Goal: Task Accomplishment & Management: Manage account settings

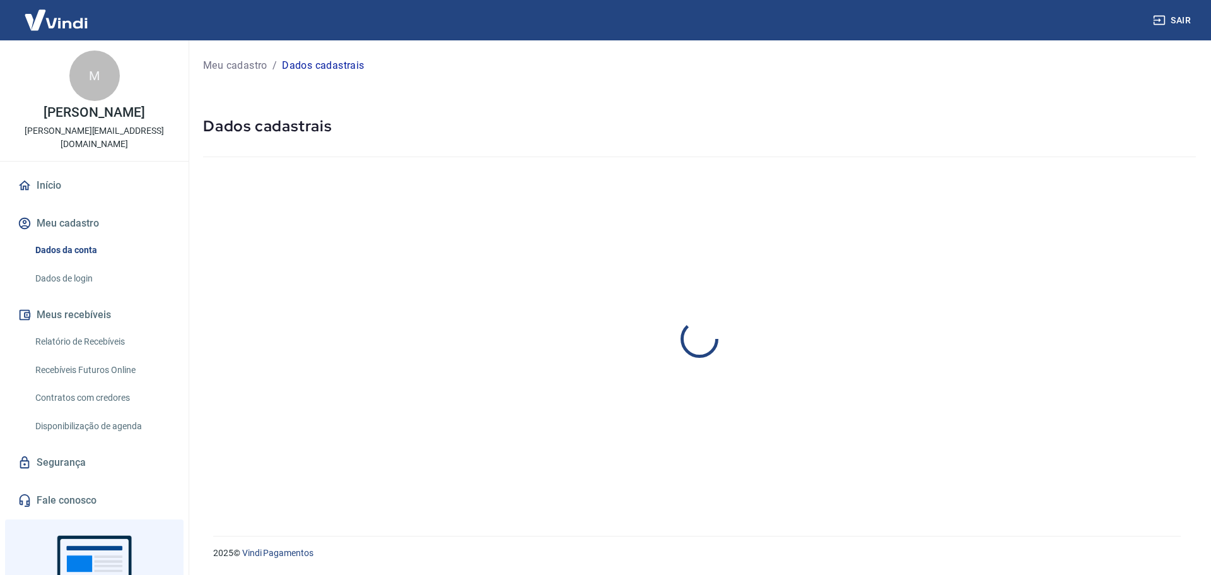
select select "RS"
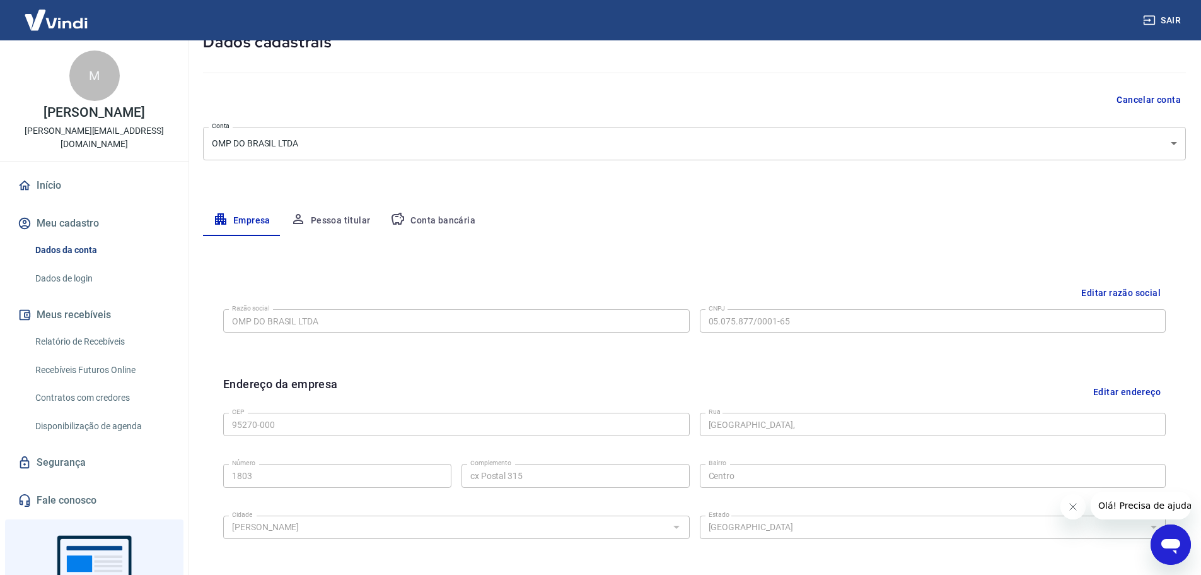
scroll to position [83, 0]
click at [345, 224] on button "Pessoa titular" at bounding box center [331, 222] width 100 height 30
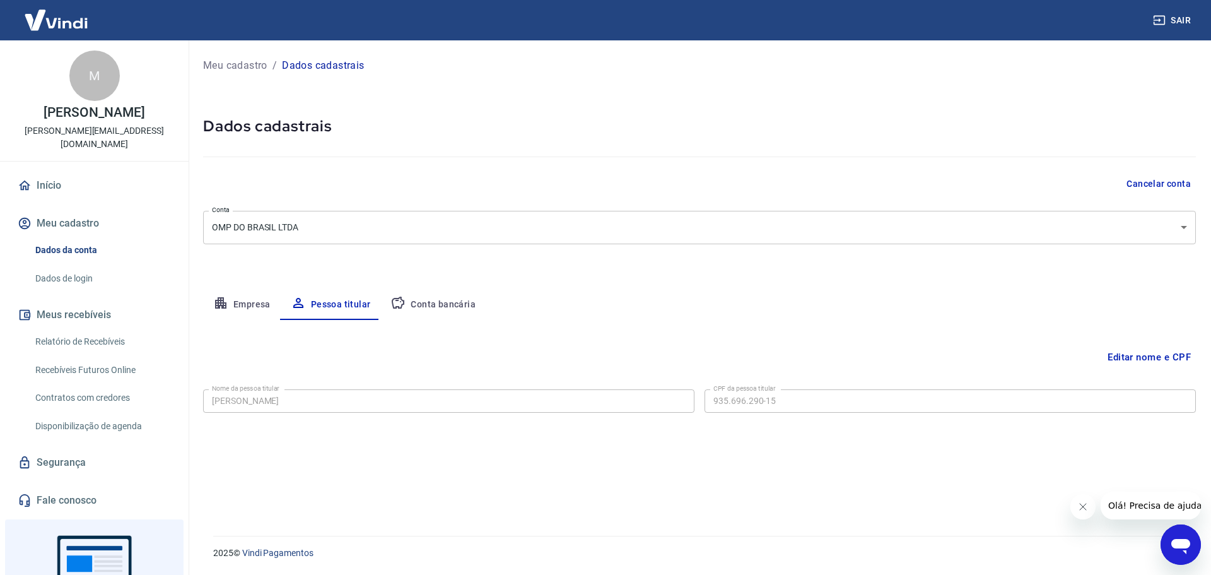
click at [436, 292] on button "Conta bancária" at bounding box center [432, 304] width 105 height 30
select select "1"
click at [233, 303] on button "Empresa" at bounding box center [242, 304] width 78 height 30
select select "RS"
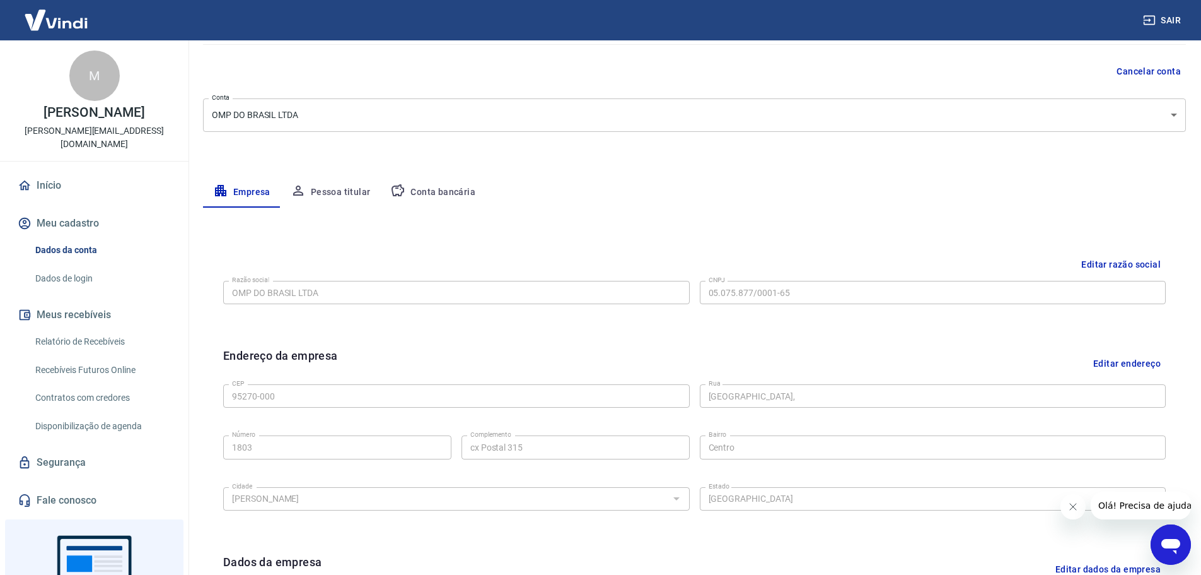
scroll to position [88, 0]
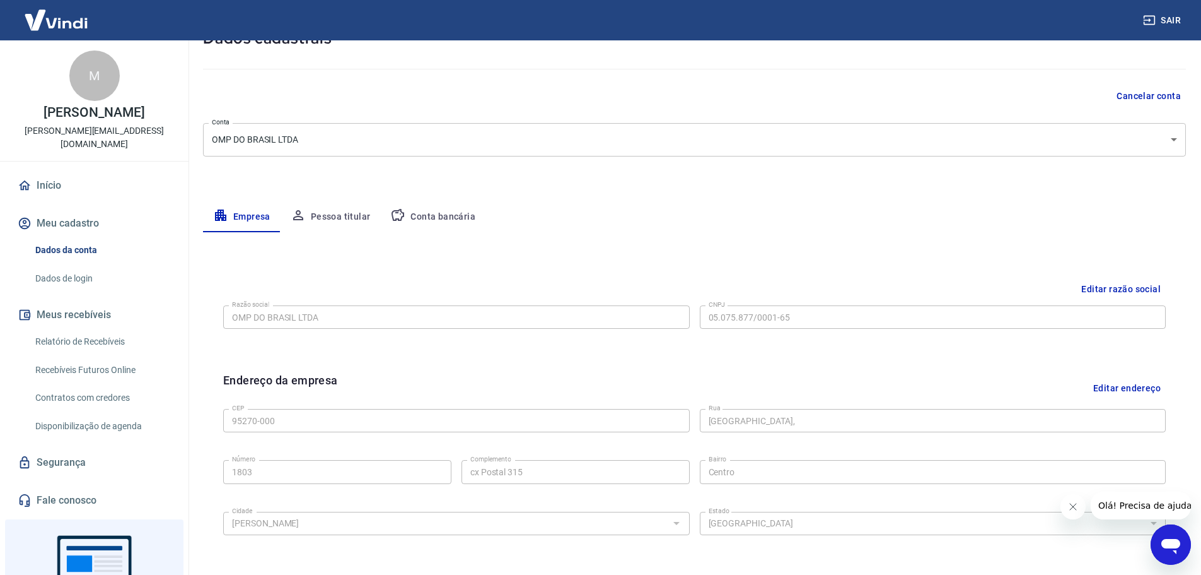
click at [85, 302] on button "Meus recebíveis" at bounding box center [94, 315] width 158 height 28
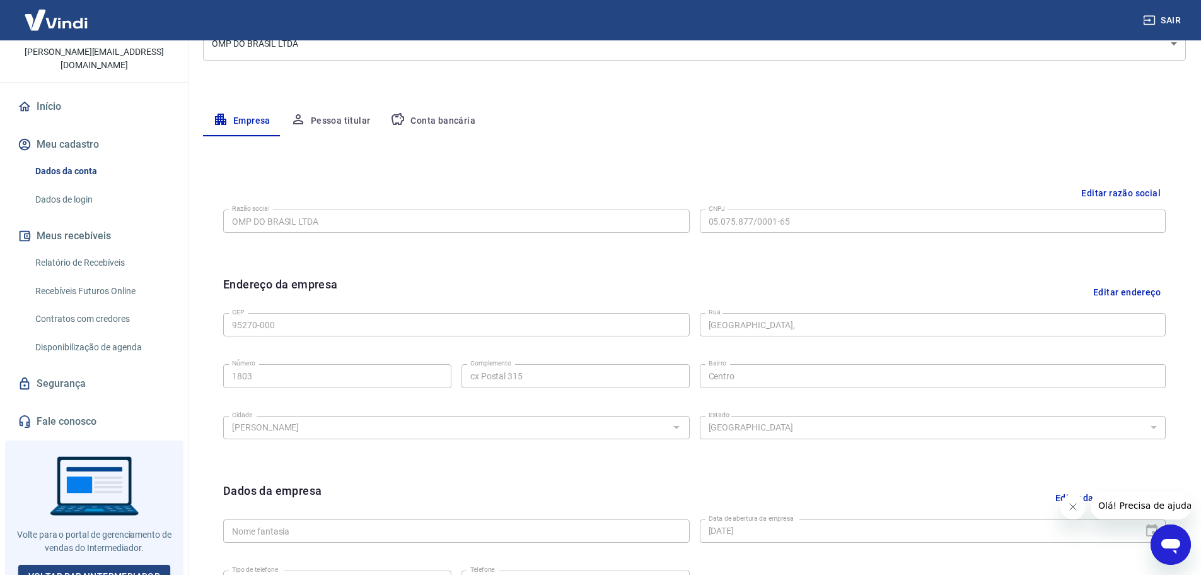
scroll to position [214, 0]
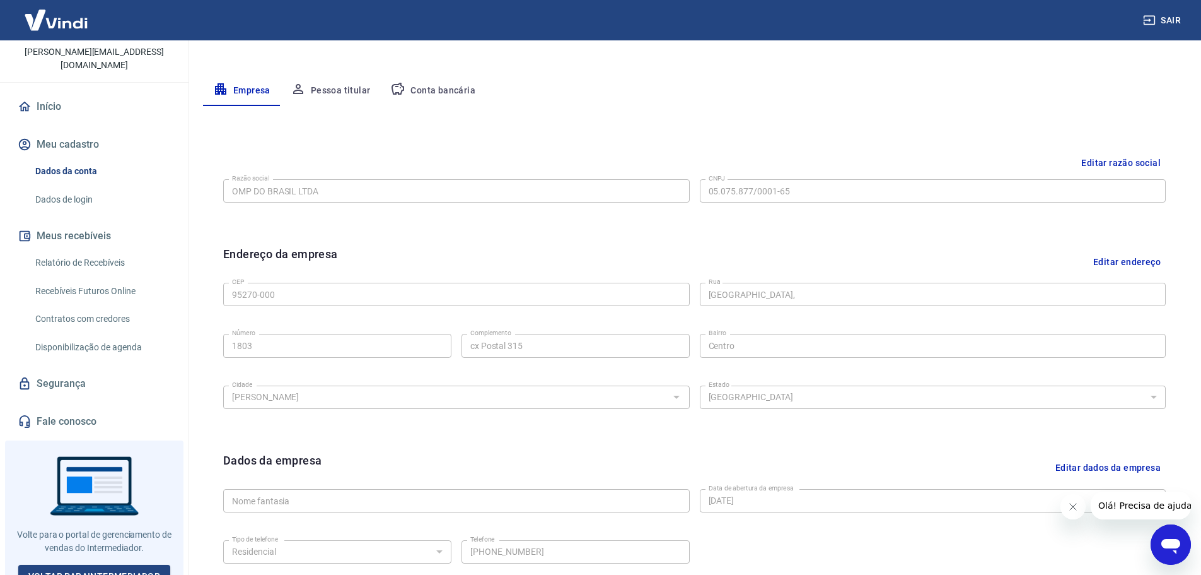
click at [342, 88] on button "Pessoa titular" at bounding box center [331, 91] width 100 height 30
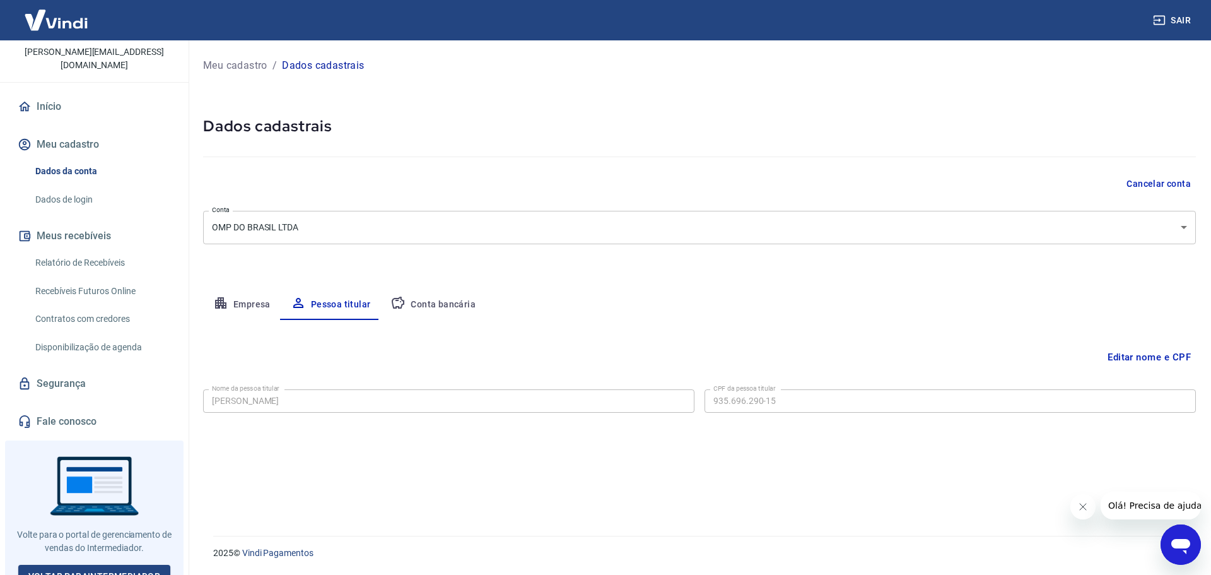
click at [235, 64] on p "Meu cadastro" at bounding box center [235, 65] width 64 height 15
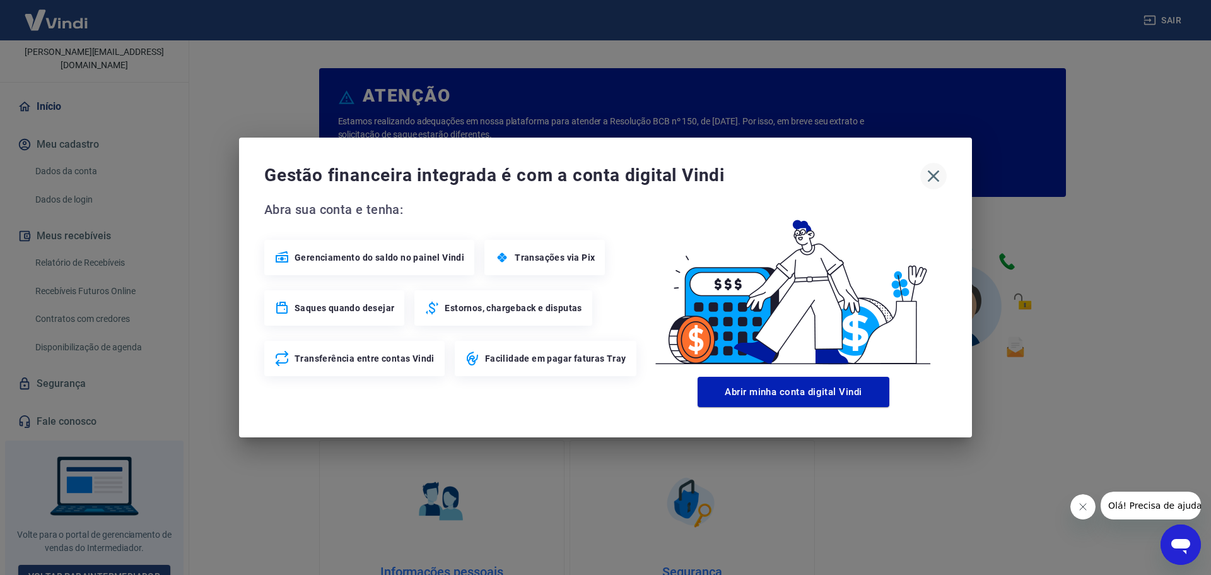
click at [930, 175] on icon "button" at bounding box center [933, 176] width 20 height 20
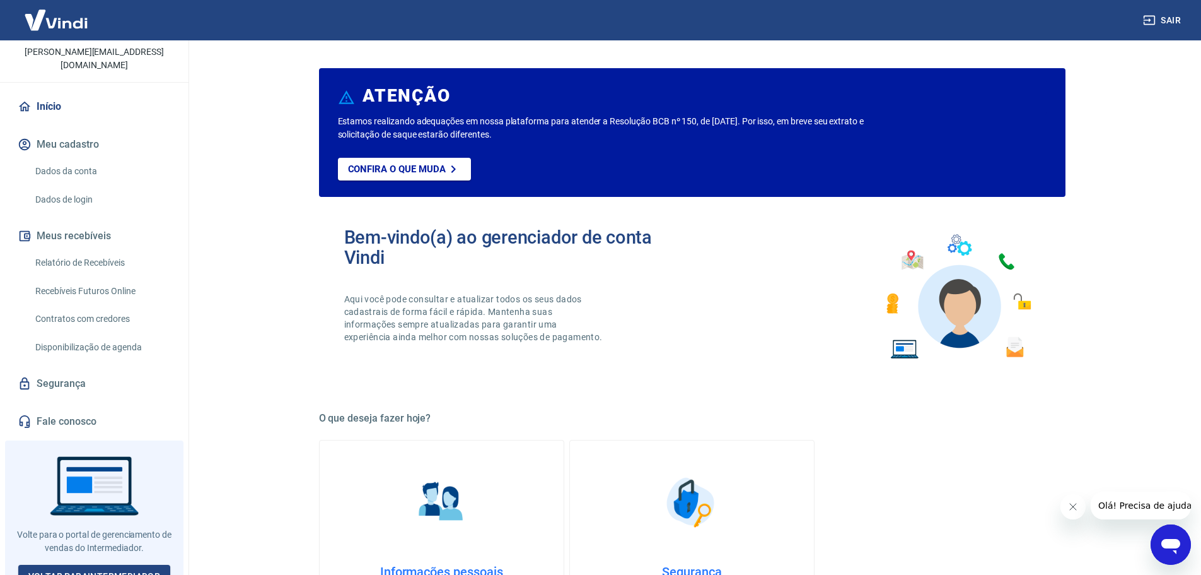
click at [44, 93] on link "Início" at bounding box center [94, 107] width 158 height 28
click at [54, 131] on button "Meu cadastro" at bounding box center [94, 145] width 158 height 28
click at [61, 158] on link "Dados da conta" at bounding box center [101, 171] width 143 height 26
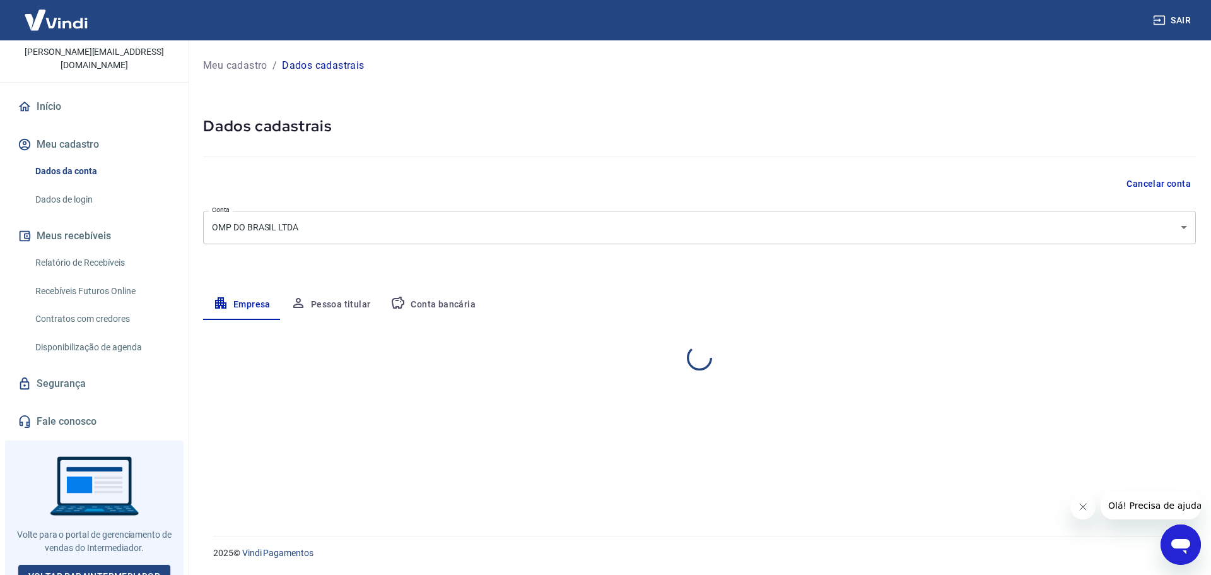
select select "RS"
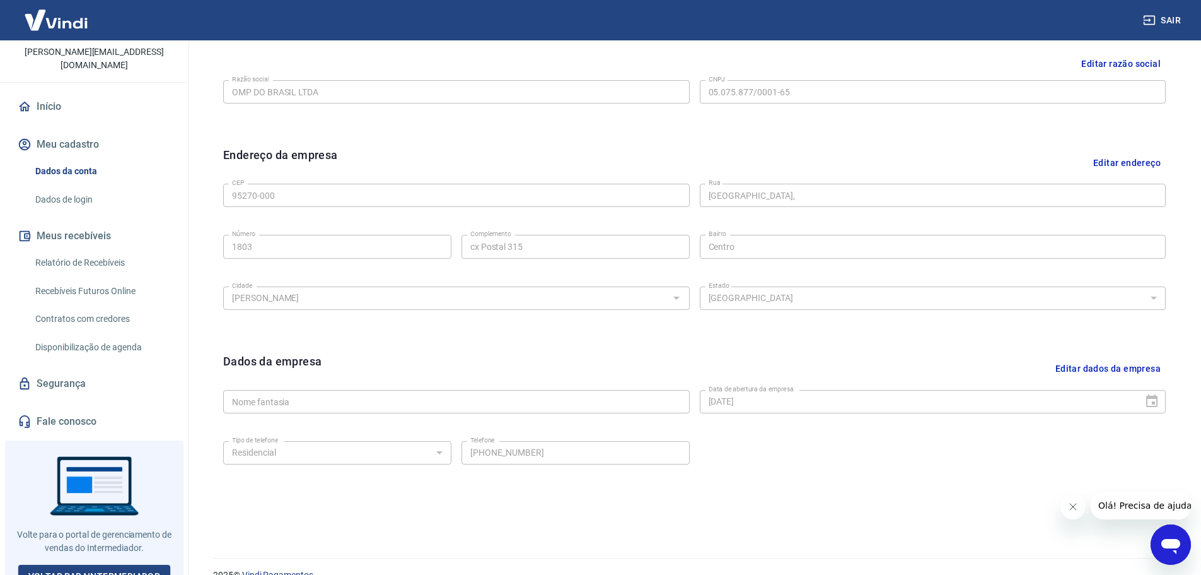
scroll to position [335, 0]
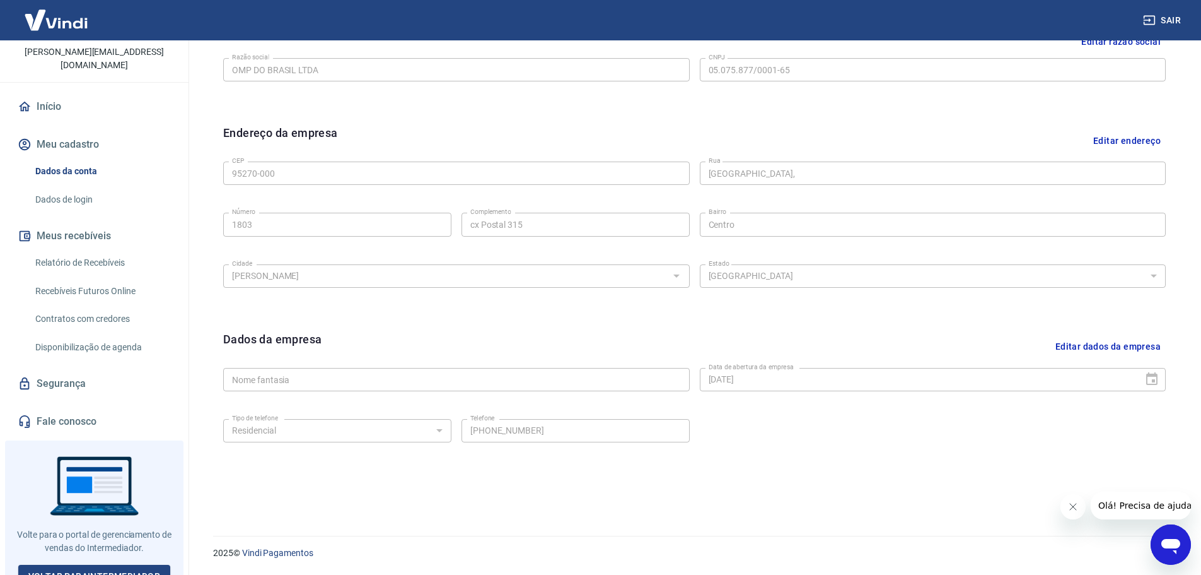
click at [1142, 342] on button "Editar dados da empresa" at bounding box center [1108, 346] width 115 height 32
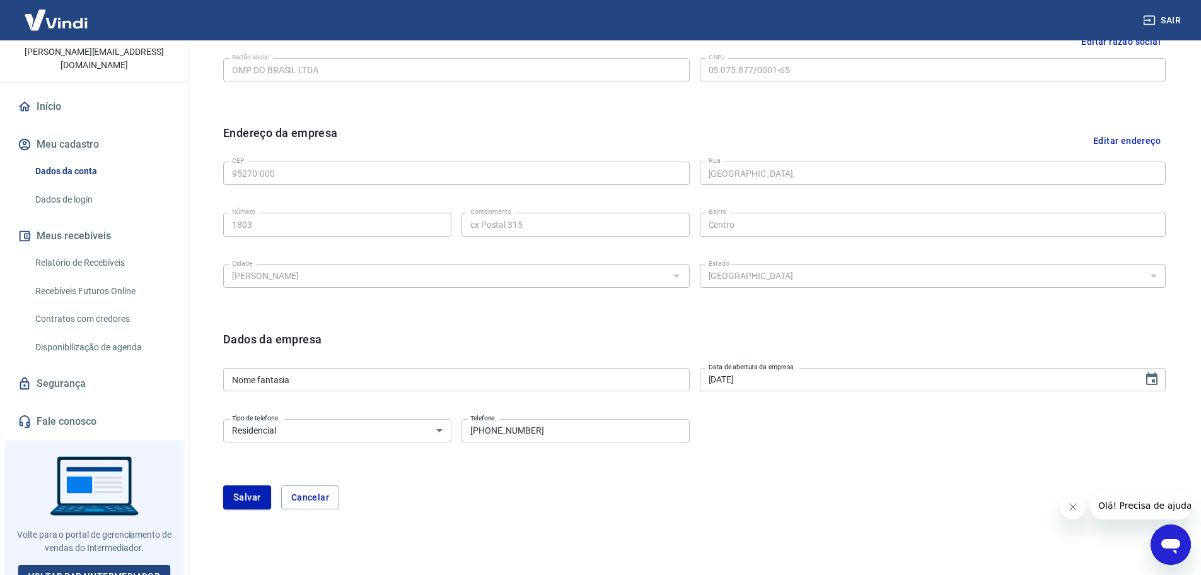
click at [403, 383] on input "Nome fantasia" at bounding box center [456, 379] width 467 height 23
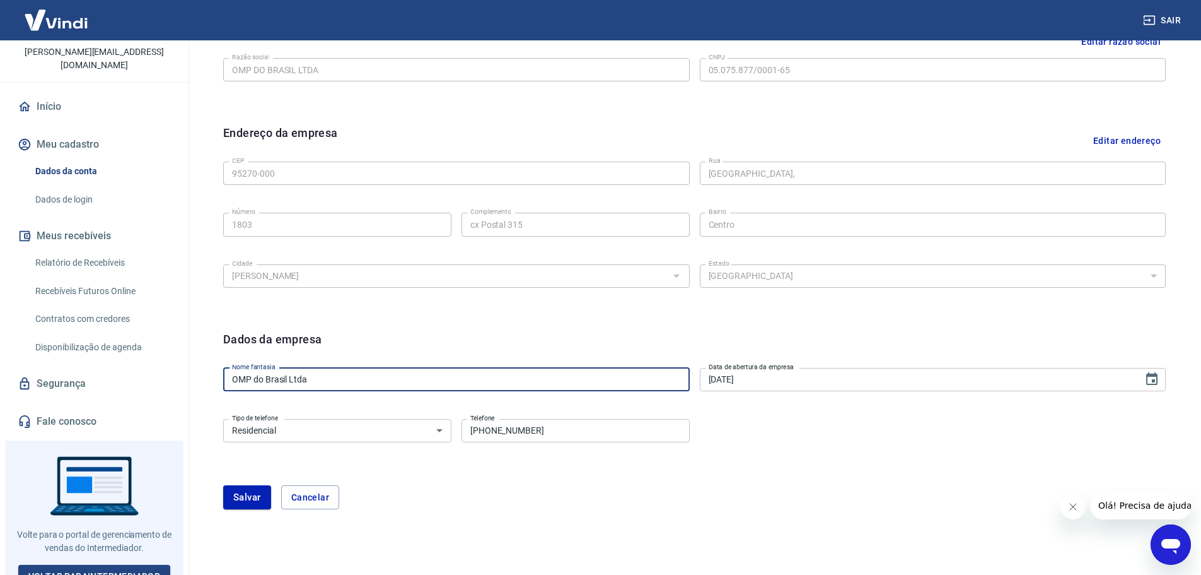
type input "OMP do Brasil Ltda"
click at [525, 501] on div "Salvar Cancelar" at bounding box center [694, 497] width 943 height 24
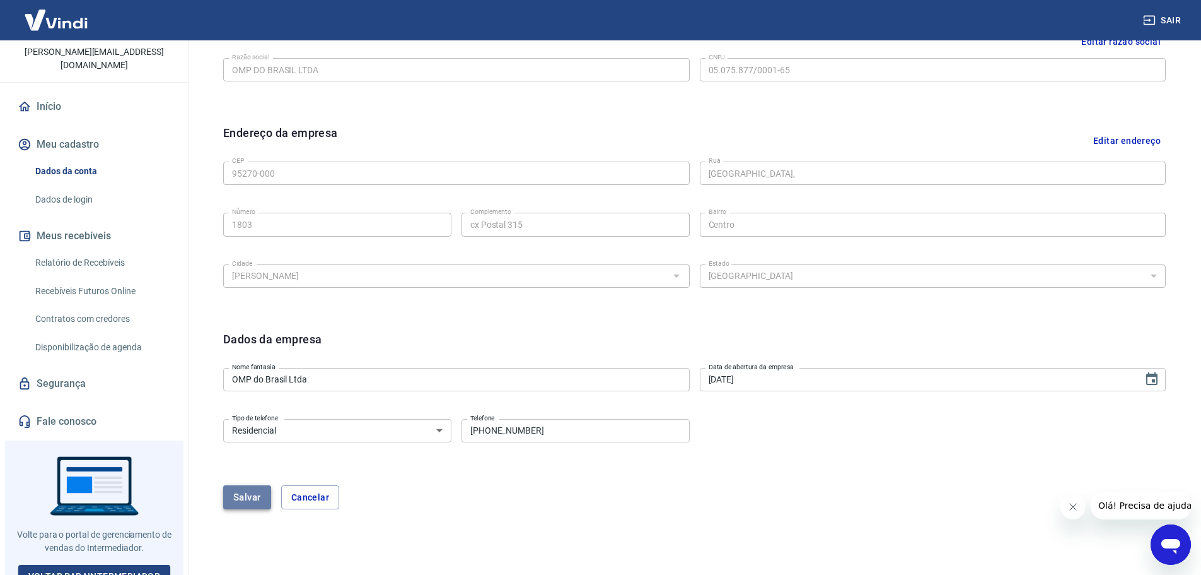
click at [244, 500] on button "Salvar" at bounding box center [247, 497] width 48 height 24
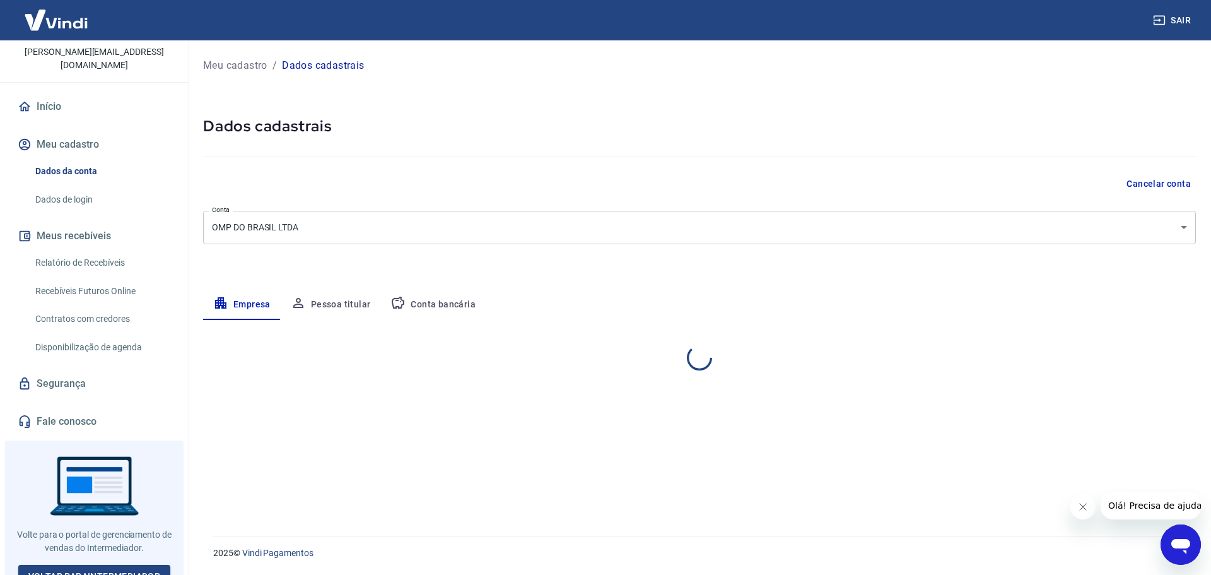
select select "RS"
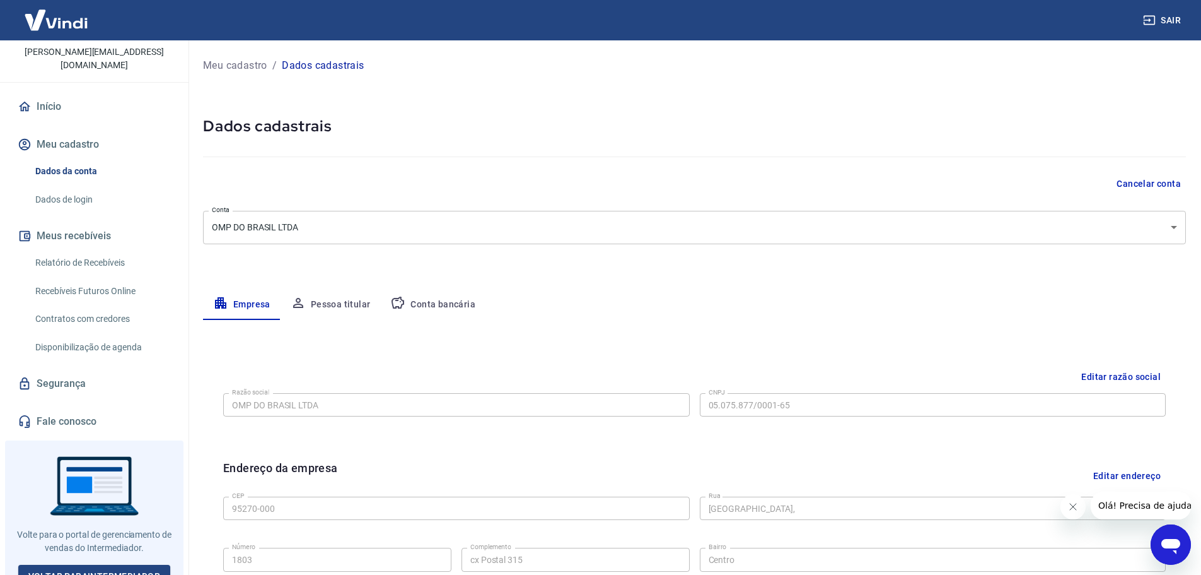
click at [59, 93] on link "Início" at bounding box center [94, 107] width 158 height 28
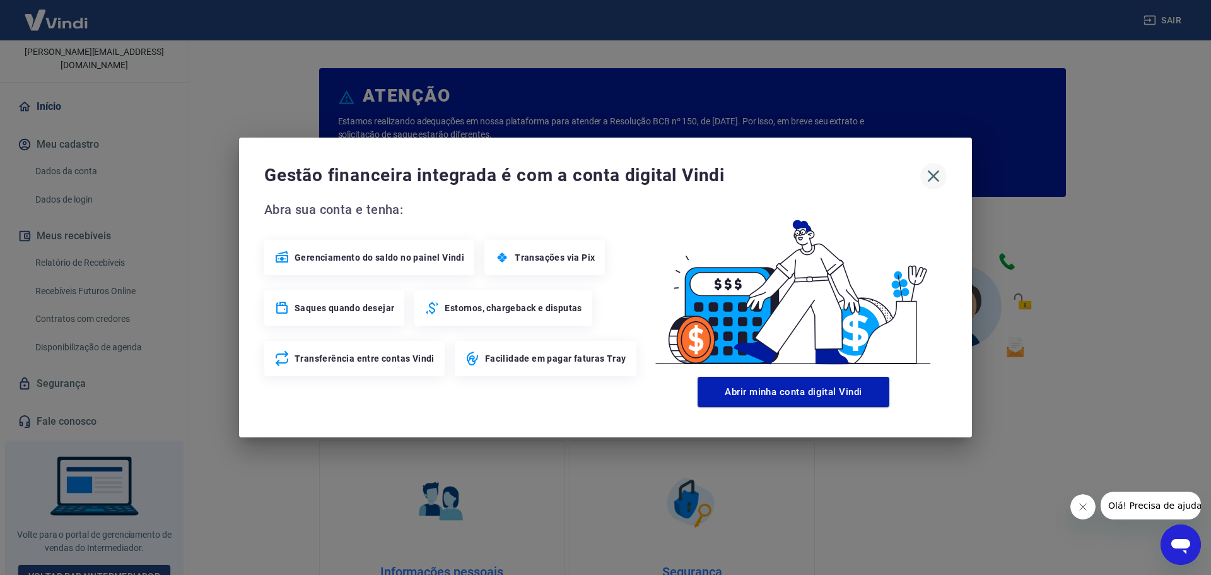
click at [937, 178] on icon "button" at bounding box center [933, 176] width 20 height 20
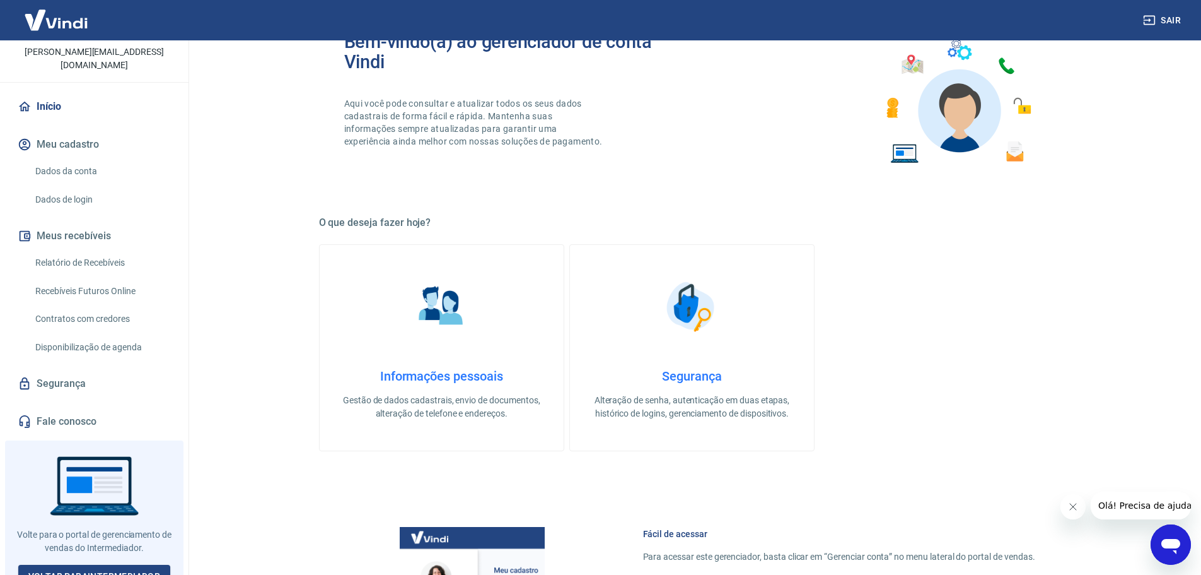
scroll to position [189, 0]
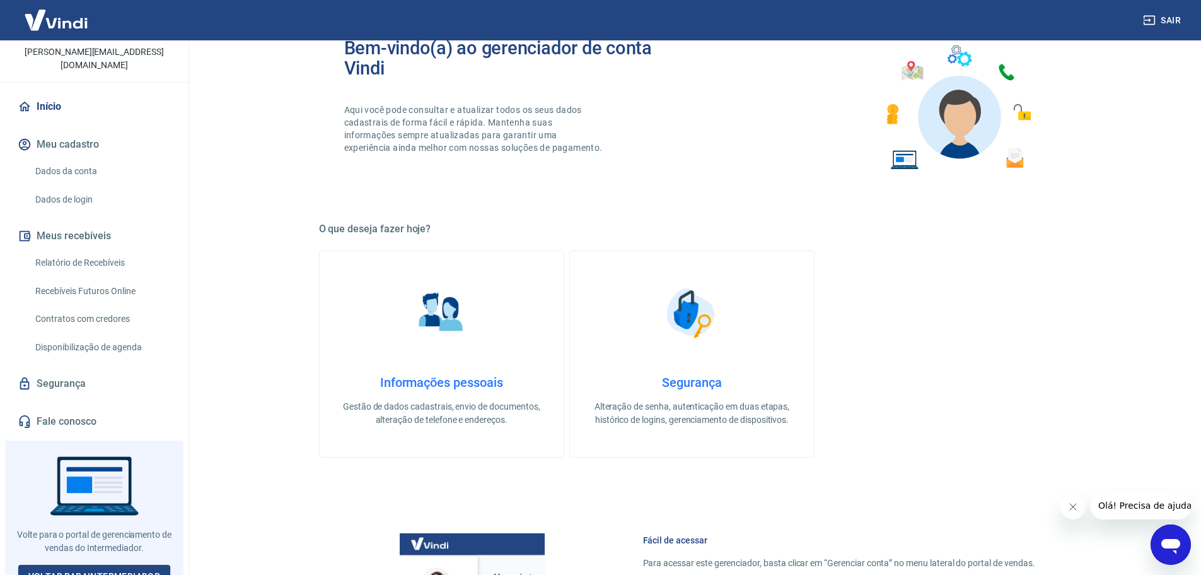
click at [445, 342] on img at bounding box center [441, 312] width 63 height 63
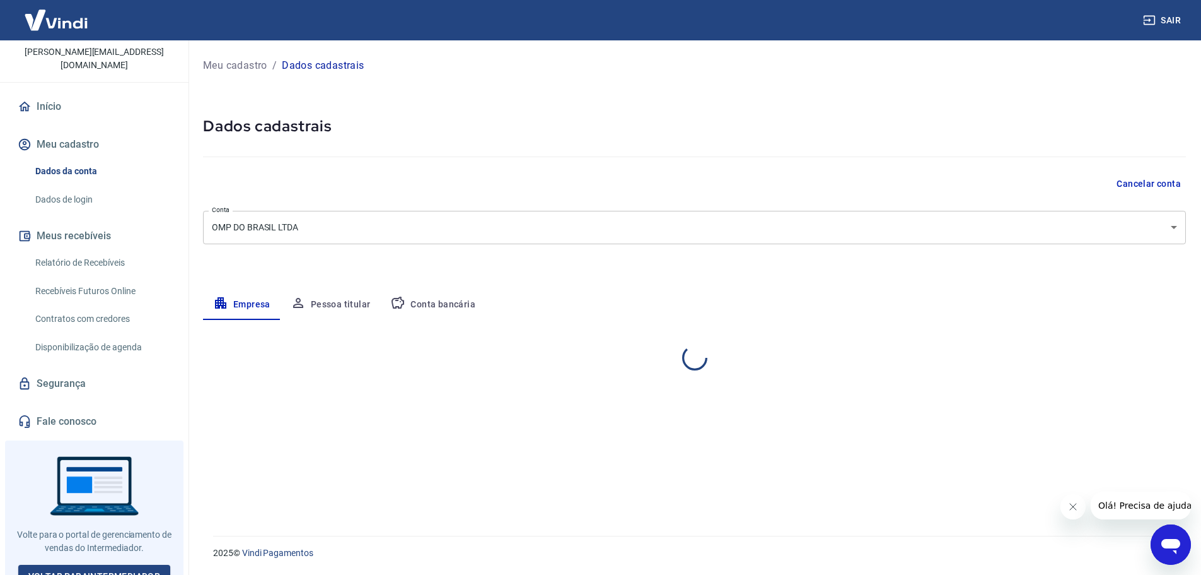
select select "RS"
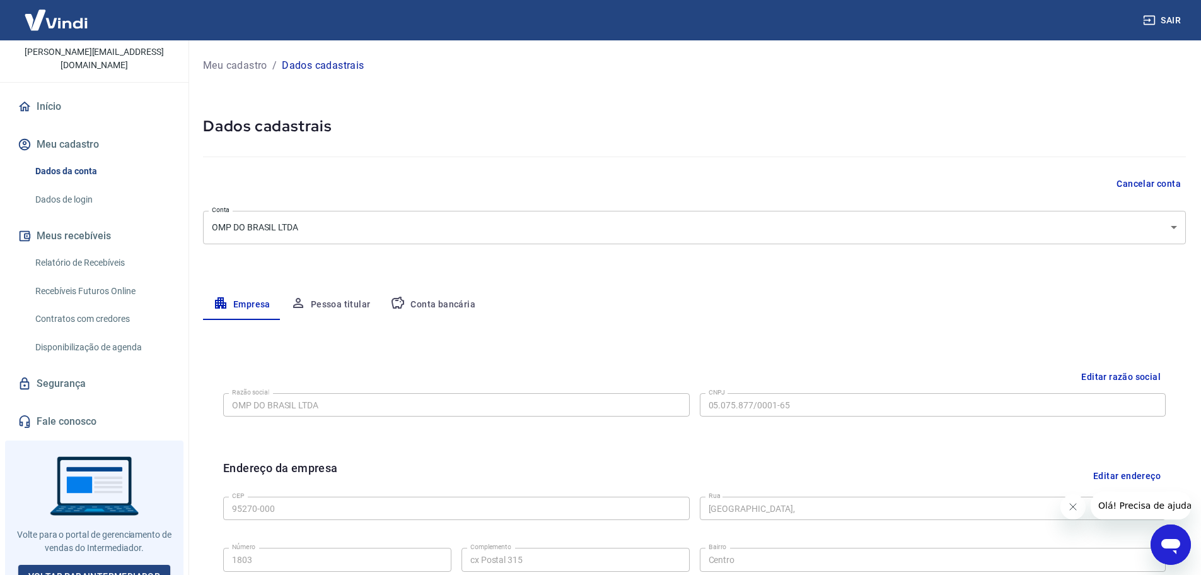
click at [325, 305] on button "Pessoa titular" at bounding box center [331, 304] width 100 height 30
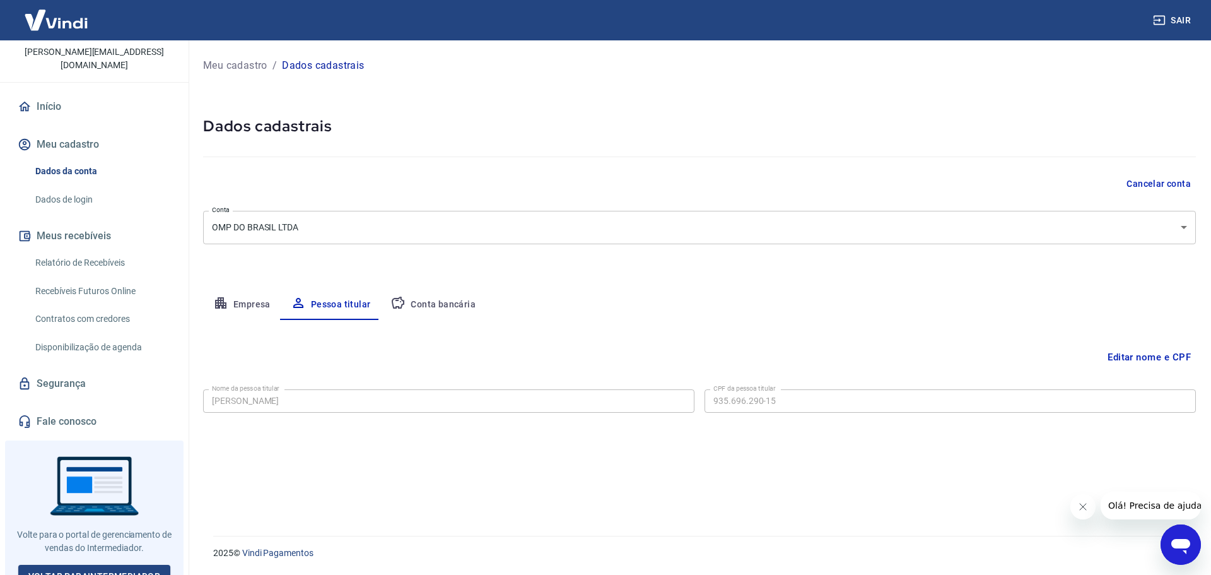
click at [228, 62] on p "Meu cadastro" at bounding box center [235, 65] width 64 height 15
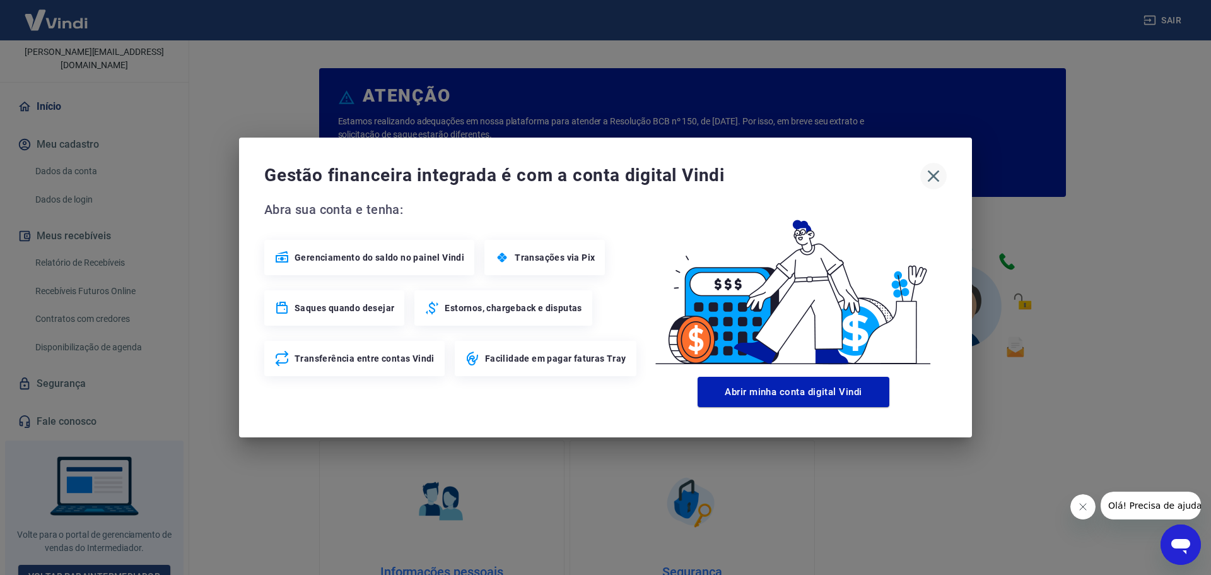
click at [938, 173] on icon "button" at bounding box center [933, 176] width 20 height 20
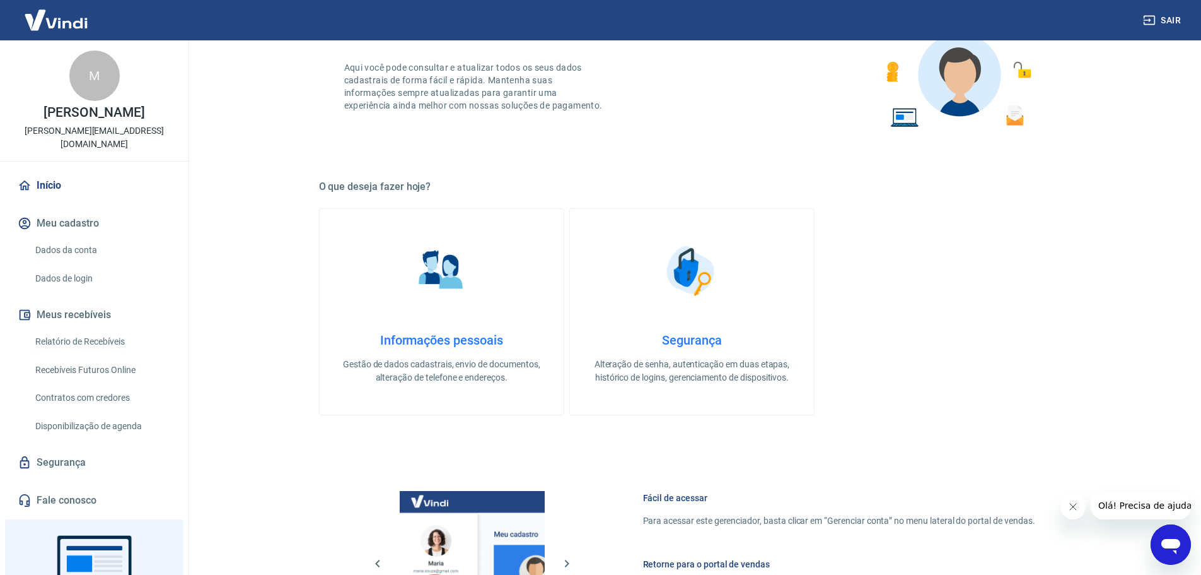
scroll to position [224, 0]
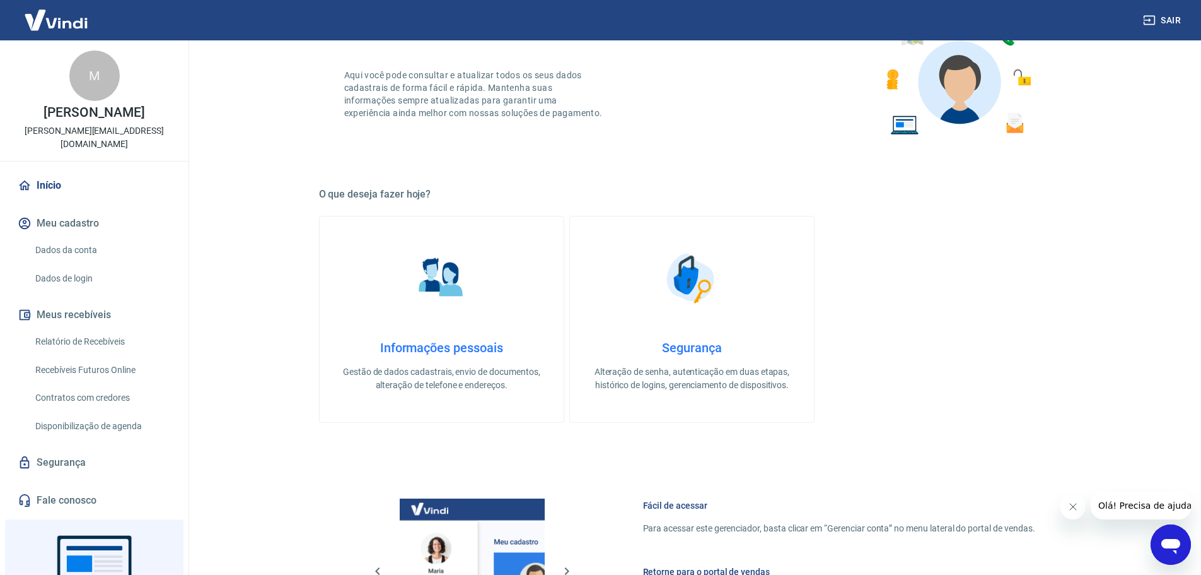
click at [45, 172] on link "Início" at bounding box center [94, 186] width 158 height 28
click at [107, 112] on p "Marcus Mabilia" at bounding box center [94, 112] width 101 height 13
click at [119, 137] on p "daniela.belinot@theplacemakers.com.br" at bounding box center [94, 137] width 168 height 26
click at [119, 136] on p "daniela.belinot@theplacemakers.com.br" at bounding box center [94, 137] width 168 height 26
click at [296, 273] on div "ATENÇÃO Estamos realizando adequações em nossa plataforma para atender a Resolu…" at bounding box center [692, 325] width 807 height 1019
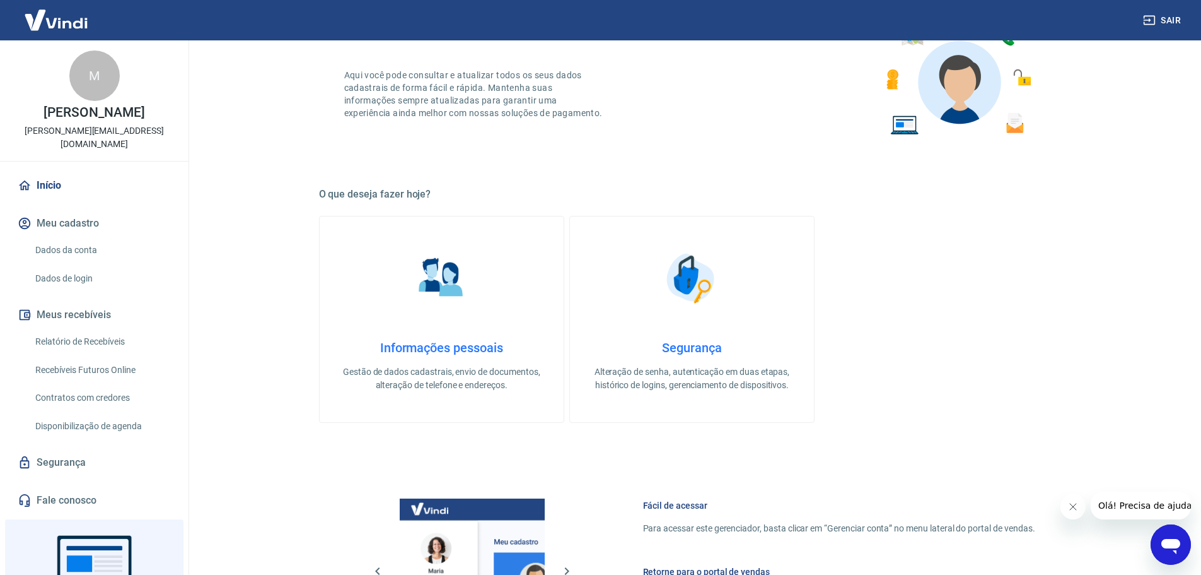
scroll to position [0, 0]
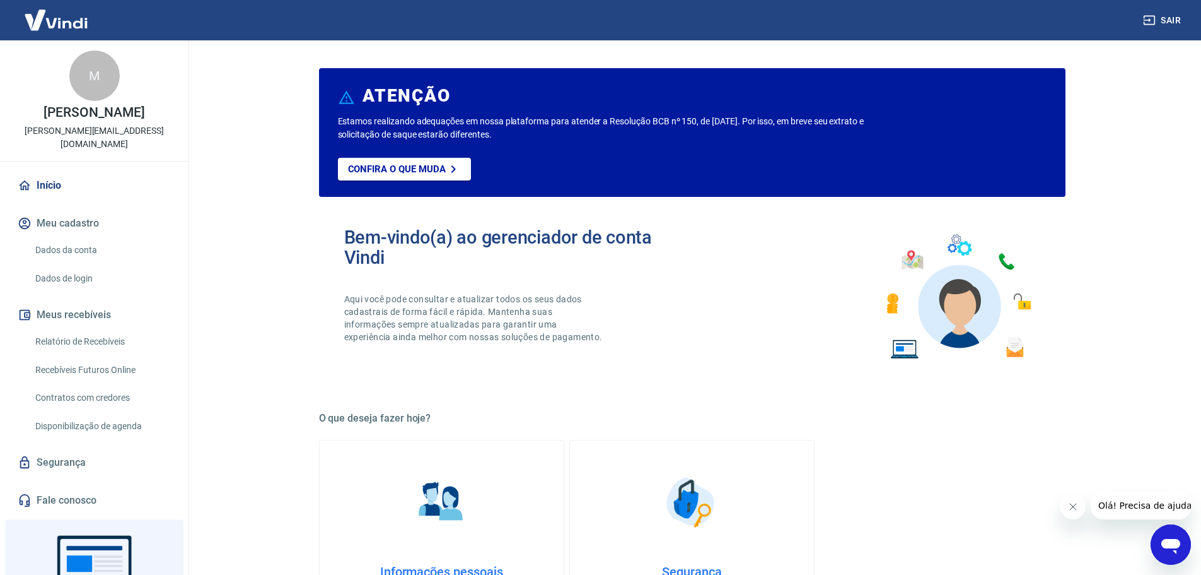
click at [50, 172] on link "Início" at bounding box center [94, 186] width 158 height 28
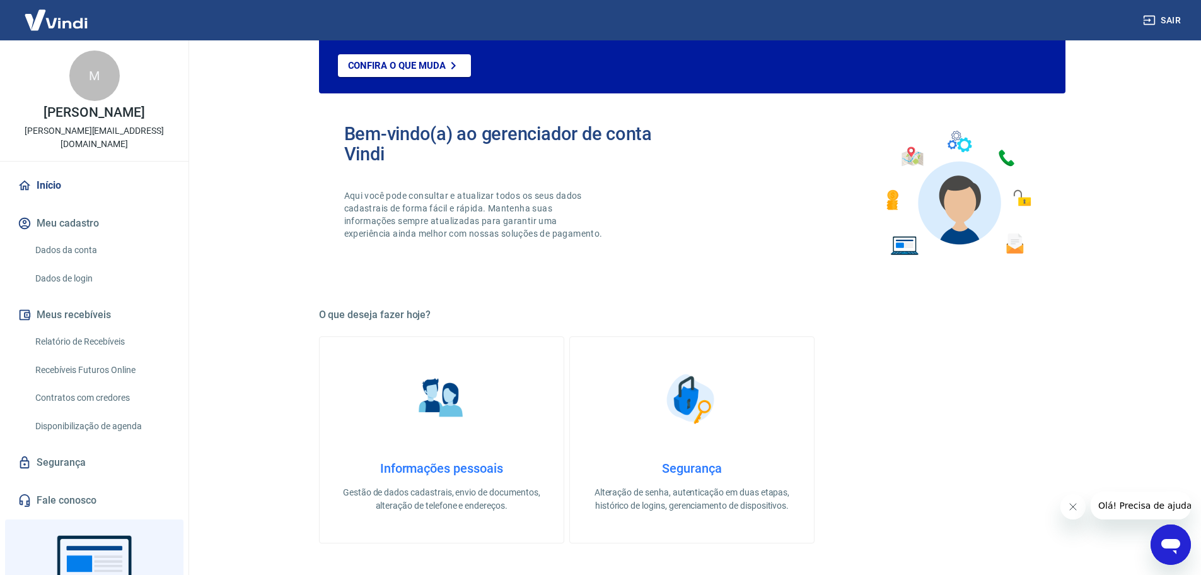
scroll to position [98, 0]
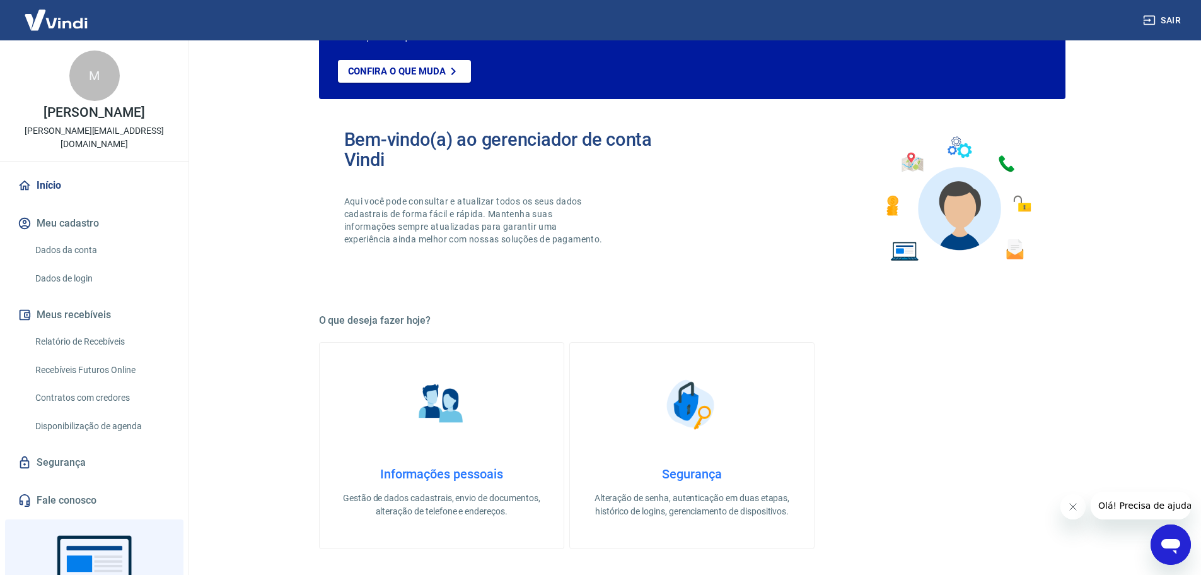
click at [67, 209] on button "Meu cadastro" at bounding box center [94, 223] width 158 height 28
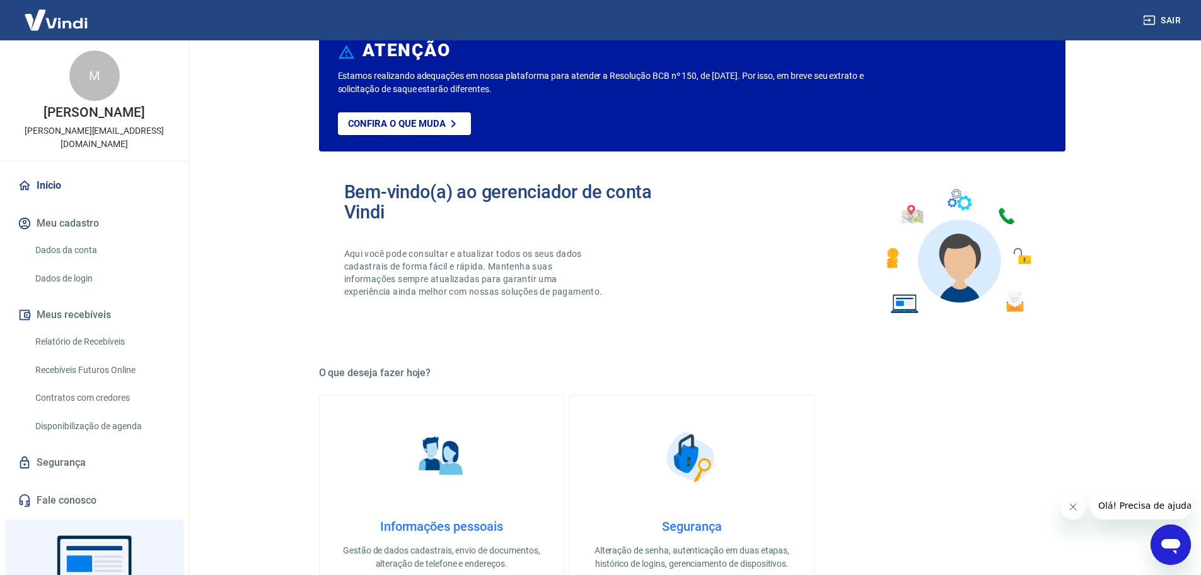
scroll to position [0, 0]
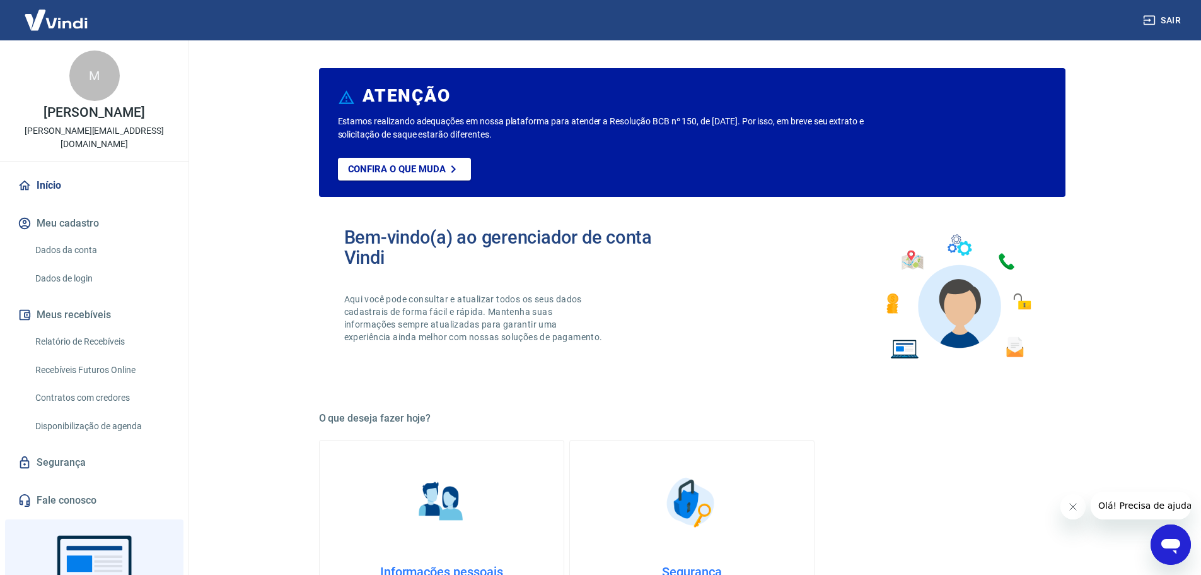
click at [81, 237] on link "Dados da conta" at bounding box center [101, 250] width 143 height 26
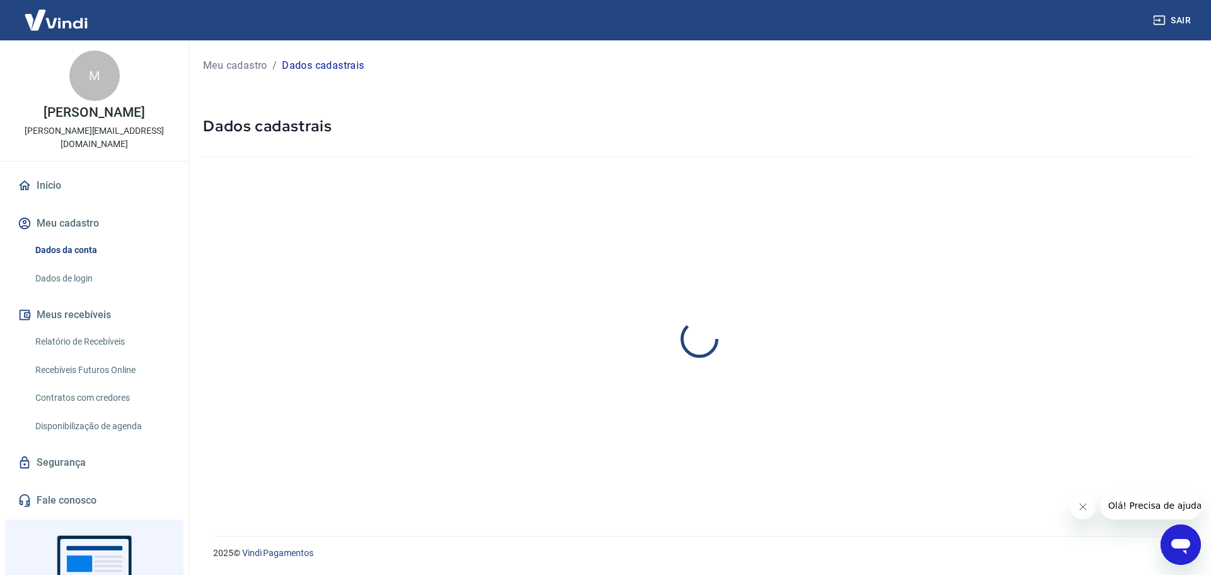
select select "RS"
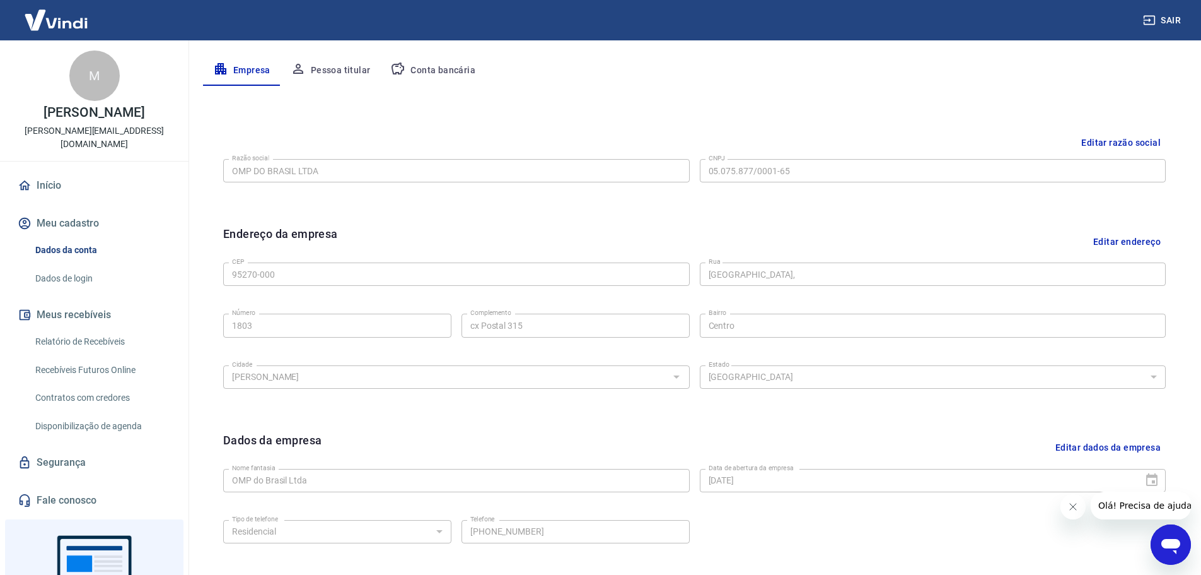
scroll to position [315, 0]
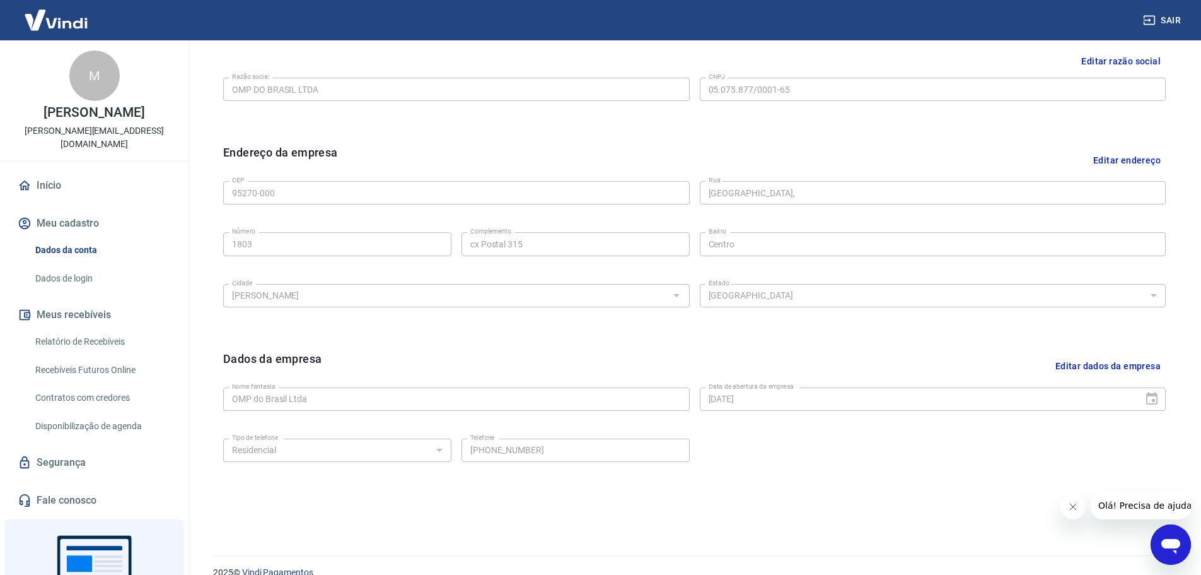
click at [1128, 156] on button "Editar endereço" at bounding box center [1128, 160] width 78 height 32
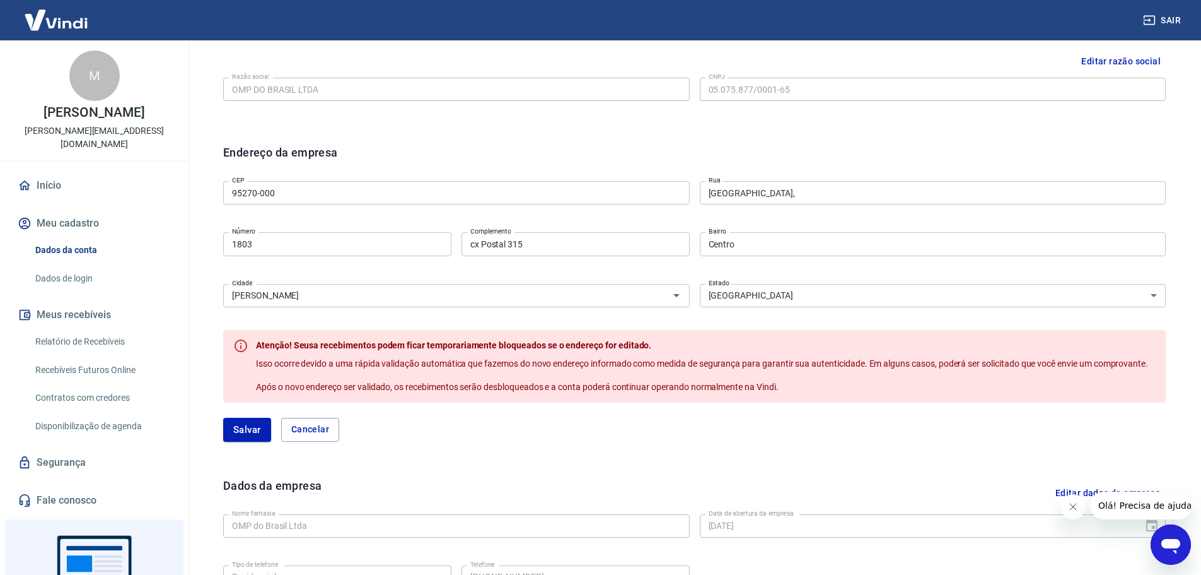
click at [321, 429] on button "Cancelar" at bounding box center [310, 429] width 58 height 24
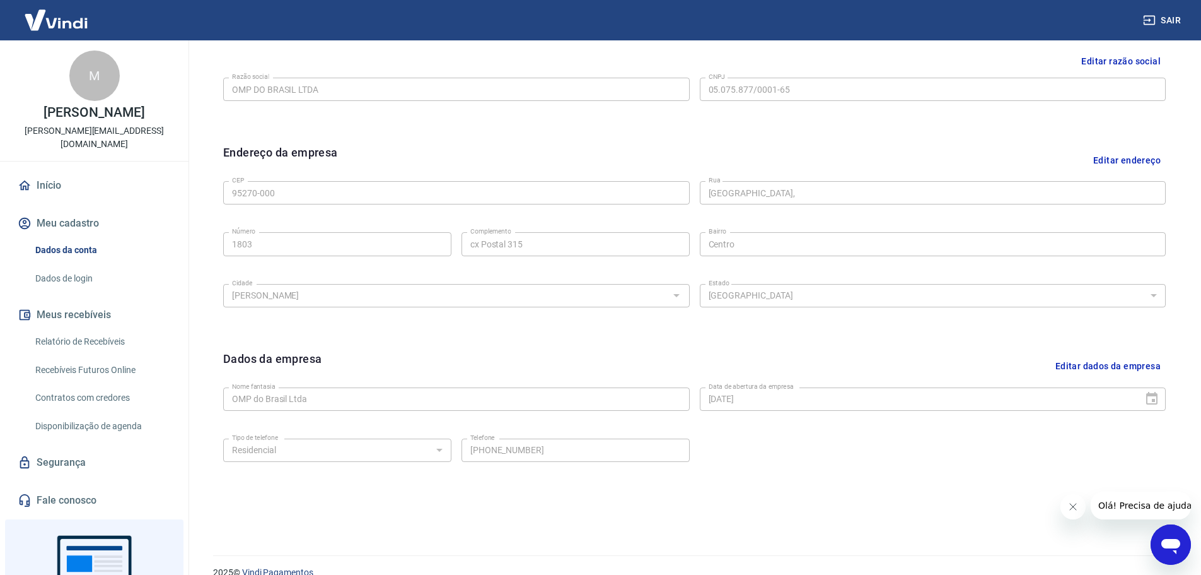
scroll to position [335, 0]
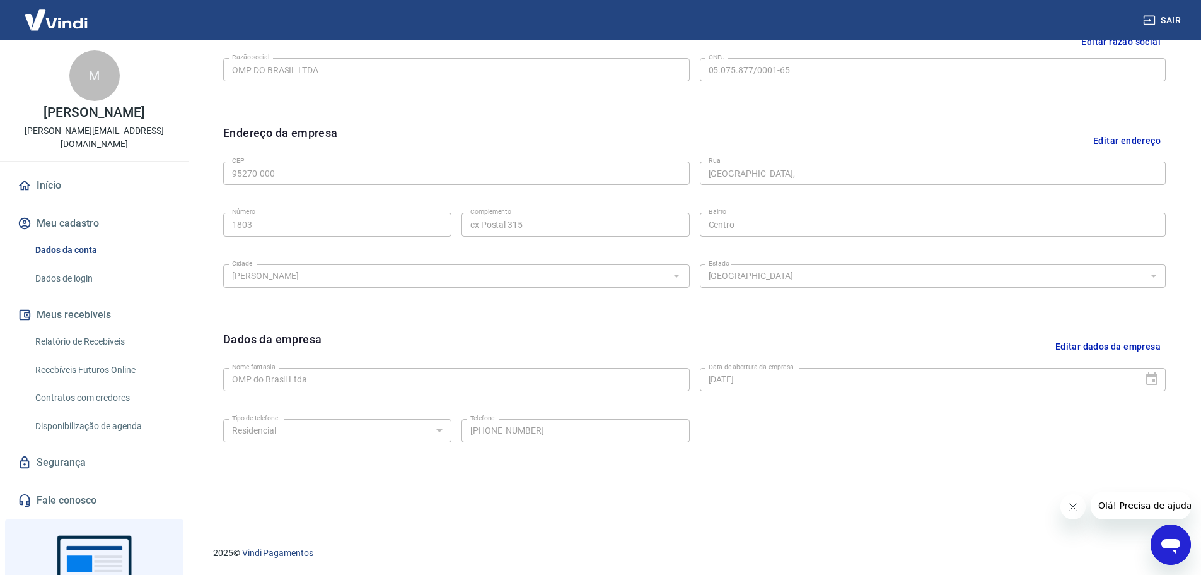
click at [1068, 505] on icon "Fechar mensagem da empresa" at bounding box center [1073, 506] width 10 height 10
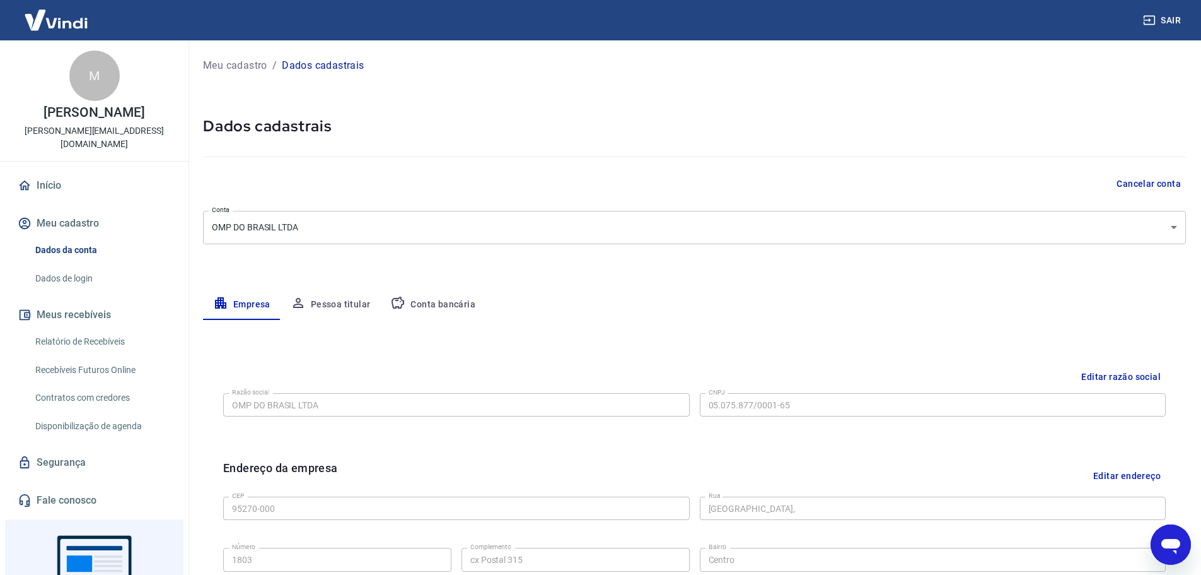
click at [82, 266] on link "Dados de login" at bounding box center [101, 279] width 143 height 26
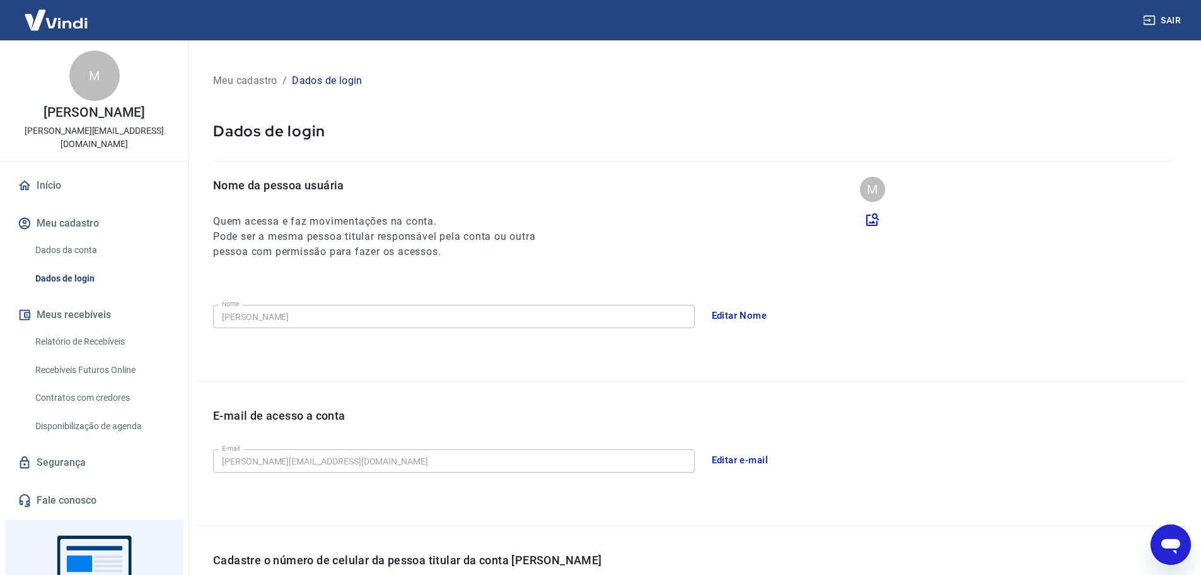
click at [736, 312] on button "Editar Nome" at bounding box center [739, 315] width 69 height 26
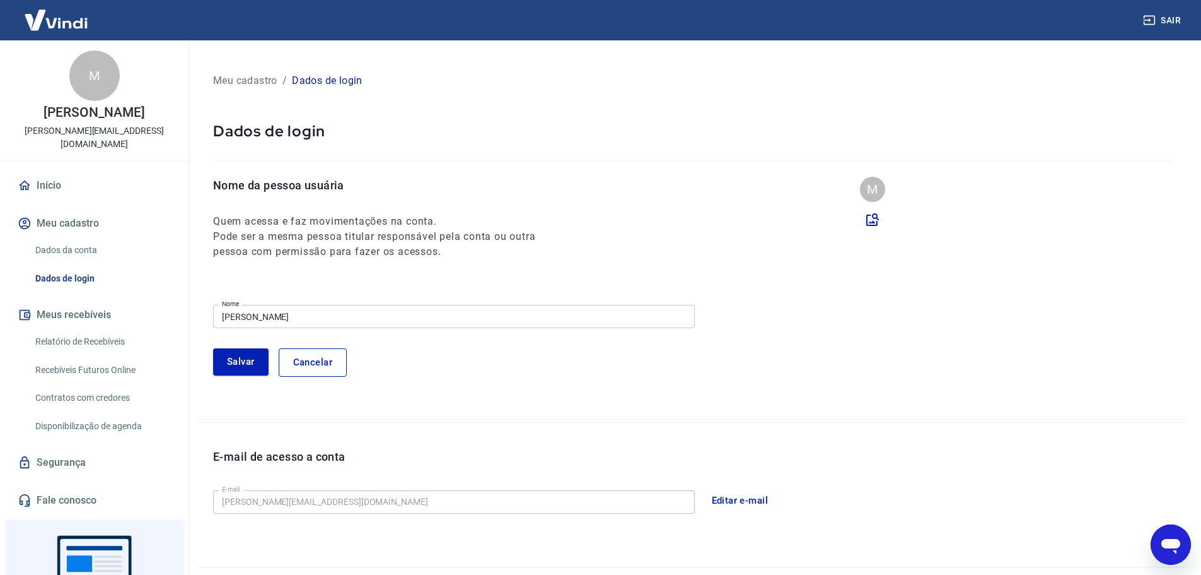
click at [333, 316] on input "Marcus Mabilia" at bounding box center [454, 316] width 482 height 23
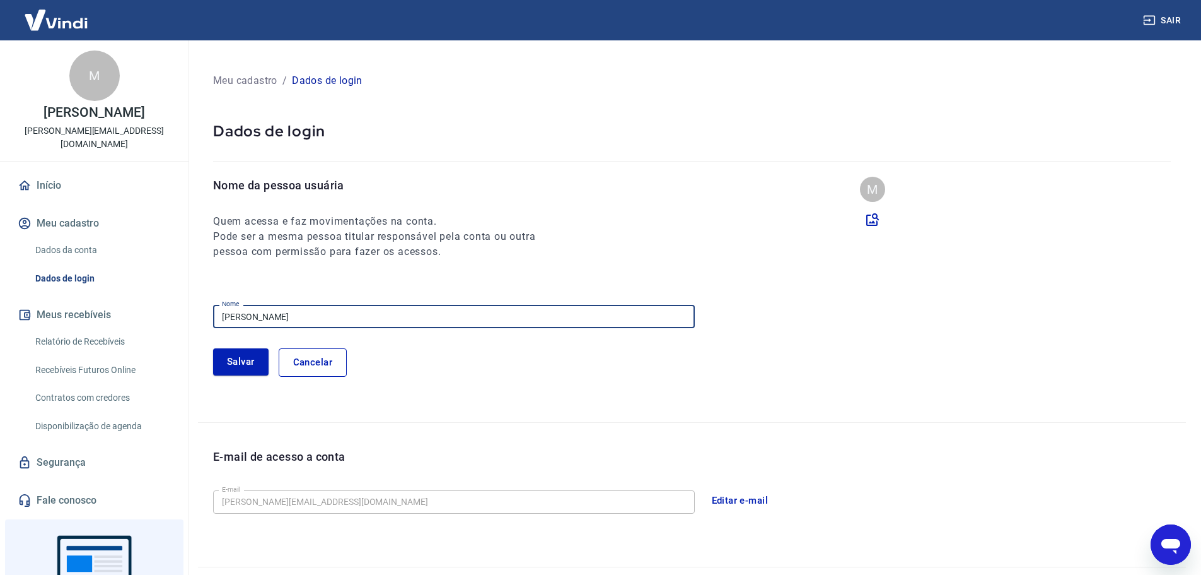
drag, startPoint x: 339, startPoint y: 315, endPoint x: 0, endPoint y: 300, distance: 339.0
click at [0, 311] on div "Sair M Marcus Mabilia daniela.belinot@theplacemakers.com.br Início Meu cadastro…" at bounding box center [600, 287] width 1201 height 575
type input "Daniela Bilinot"
click at [240, 359] on button "Salvar" at bounding box center [240, 361] width 55 height 26
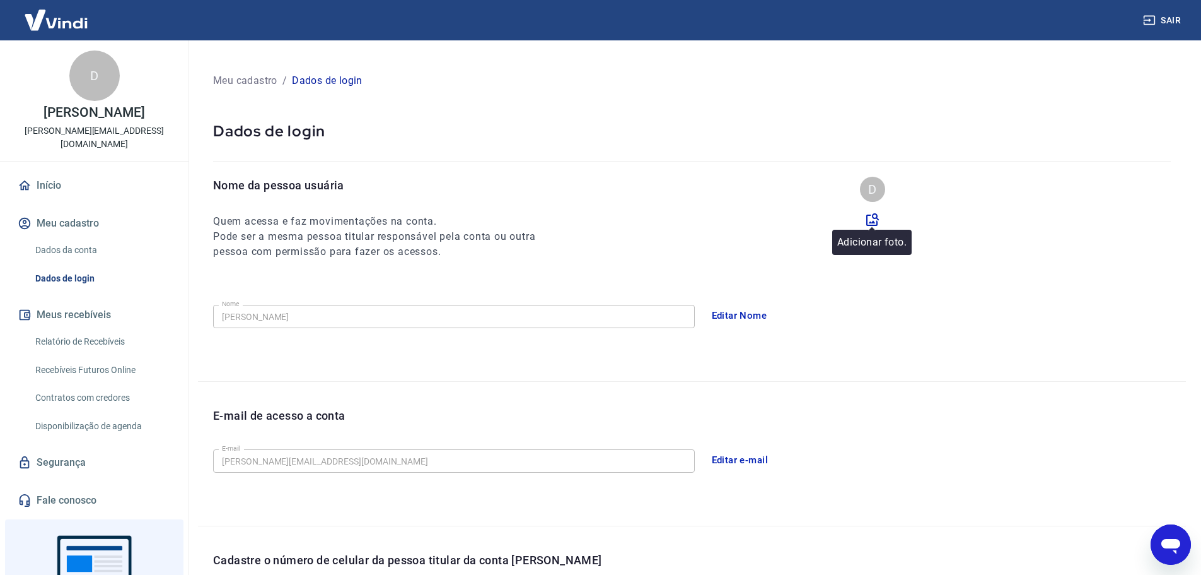
click at [872, 221] on icon at bounding box center [872, 219] width 15 height 15
click at [0, 0] on input "file" at bounding box center [0, 0] width 0 height 0
click at [875, 219] on icon at bounding box center [873, 219] width 13 height 13
click at [0, 0] on input "file" at bounding box center [0, 0] width 0 height 0
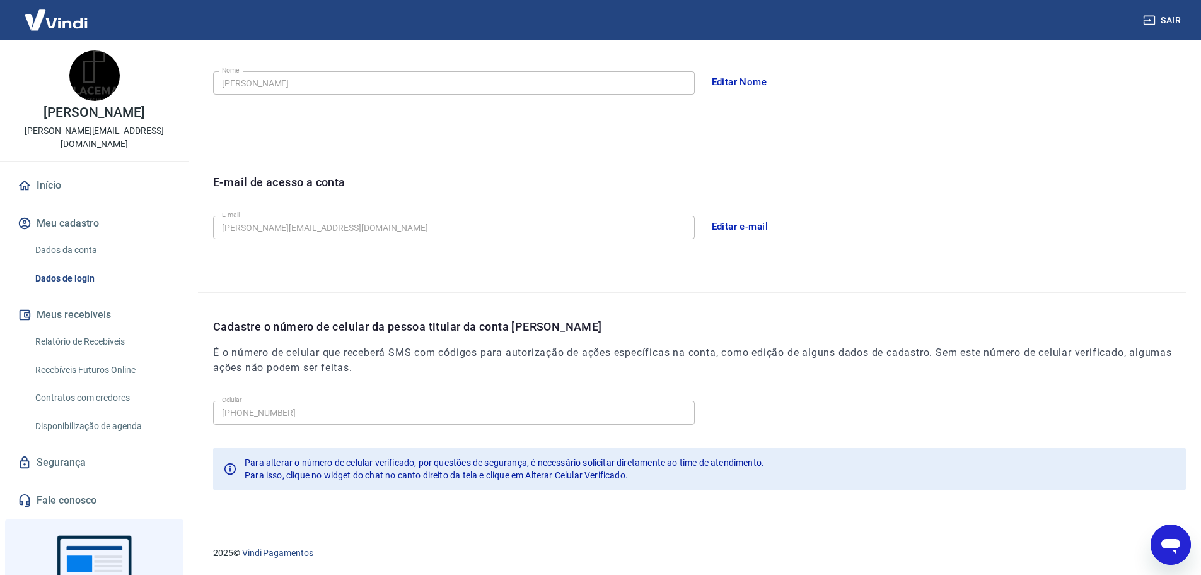
scroll to position [170, 0]
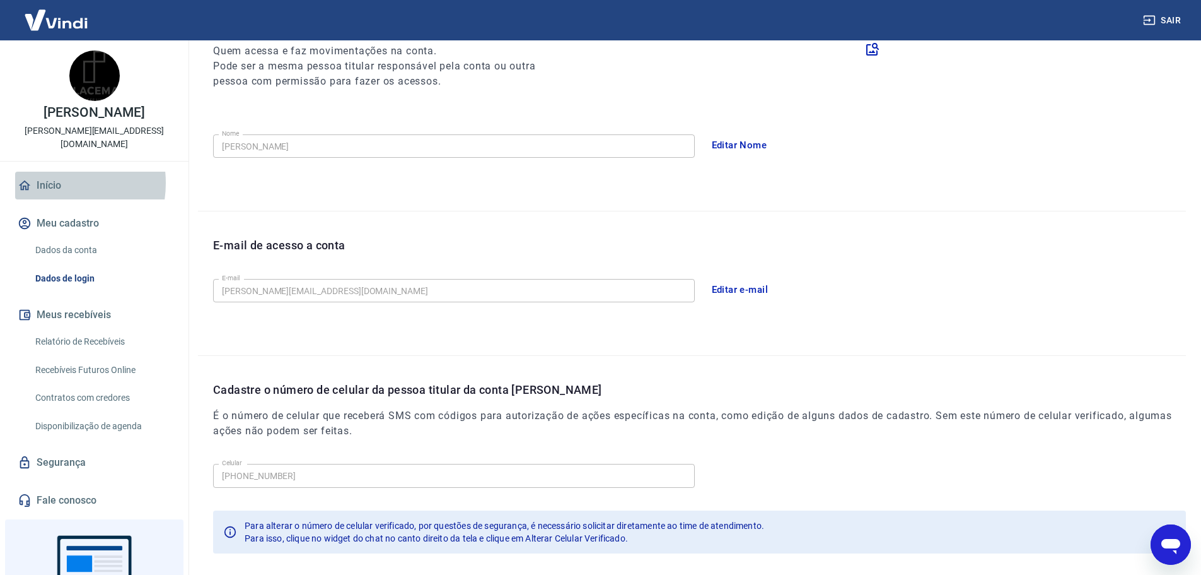
click at [49, 172] on link "Início" at bounding box center [94, 186] width 158 height 28
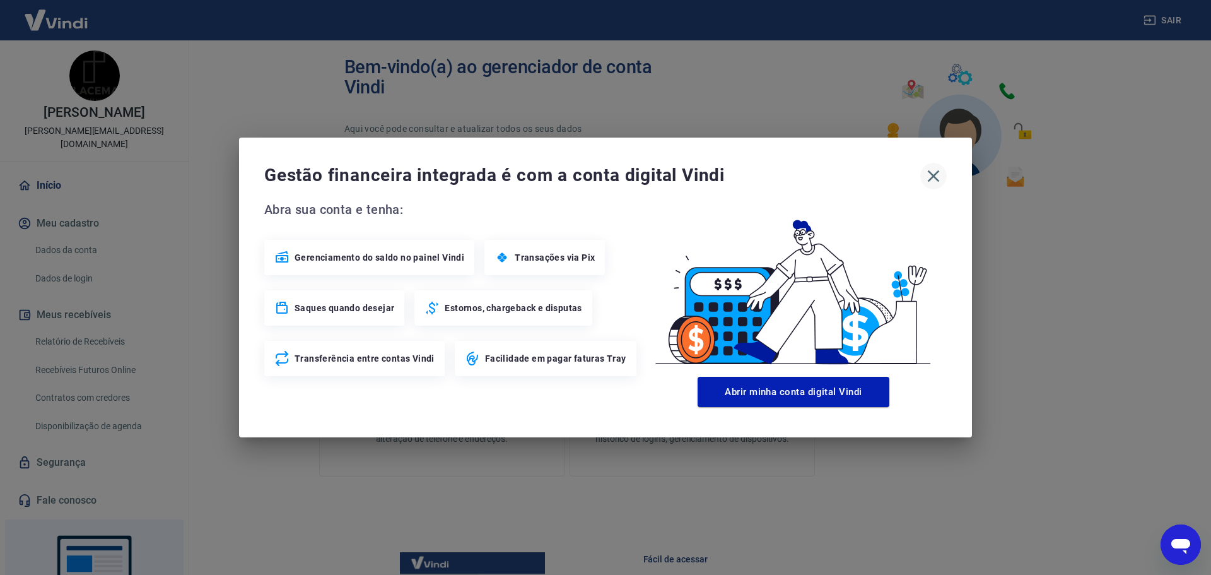
click at [926, 176] on icon "button" at bounding box center [933, 176] width 20 height 20
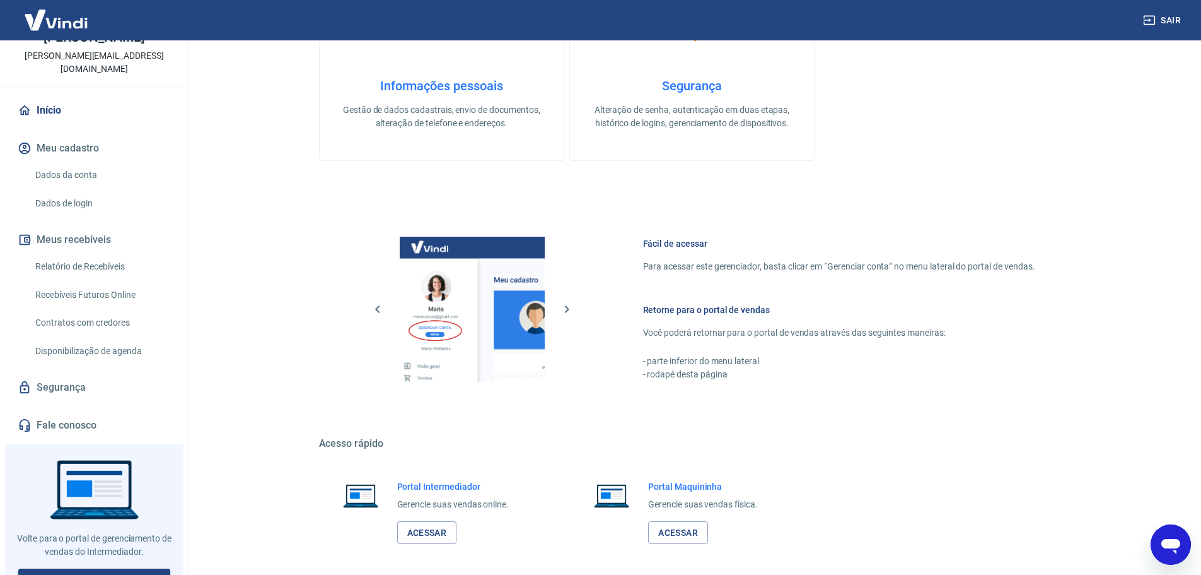
scroll to position [79, 0]
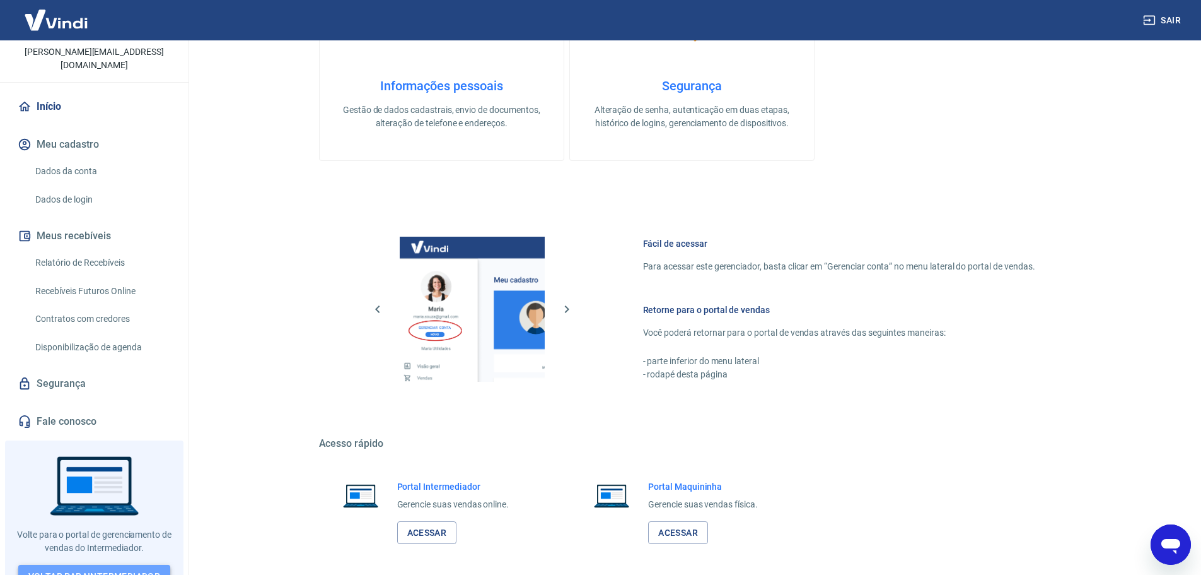
click at [134, 564] on link "Voltar para Intermediador" at bounding box center [94, 575] width 153 height 23
